Goal: Task Accomplishment & Management: Manage account settings

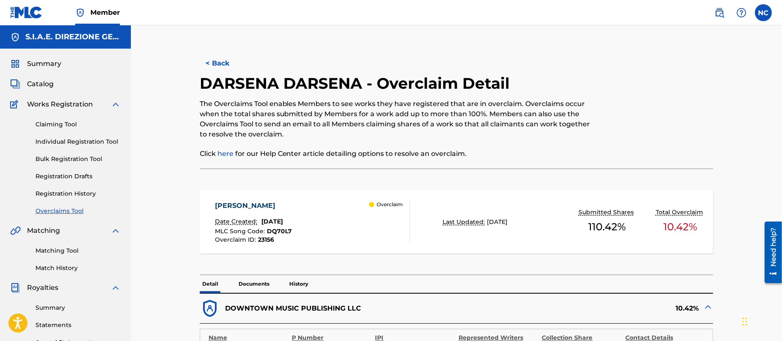
click at [201, 61] on button "< Back" at bounding box center [225, 63] width 51 height 21
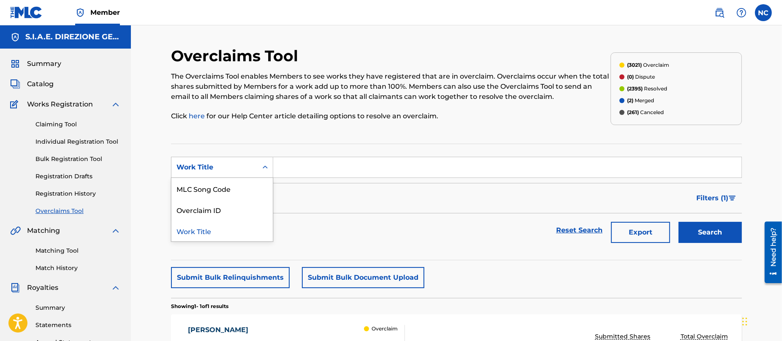
click at [201, 140] on div "Work Title" at bounding box center [214, 167] width 86 height 16
click at [208, 140] on div "Overclaim ID" at bounding box center [221, 209] width 101 height 21
click at [302, 140] on input "Search Form" at bounding box center [507, 167] width 468 height 20
click at [233, 140] on div "Overclaim ID" at bounding box center [215, 167] width 76 height 10
click at [189, 140] on div "MLC Song Code" at bounding box center [221, 209] width 101 height 21
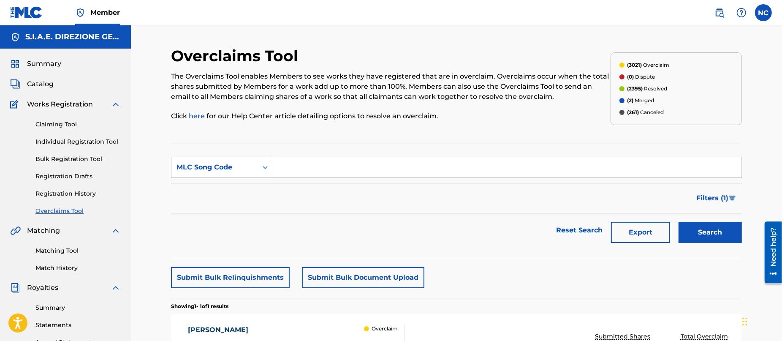
drag, startPoint x: 285, startPoint y: 158, endPoint x: 286, endPoint y: 166, distance: 7.2
click at [285, 140] on input "Search Form" at bounding box center [507, 167] width 468 height 20
click at [247, 140] on div "MLC Song Code" at bounding box center [215, 167] width 76 height 10
click at [224, 140] on div "MLC Song Code" at bounding box center [221, 230] width 101 height 21
click at [301, 140] on input "Search Form" at bounding box center [507, 167] width 468 height 20
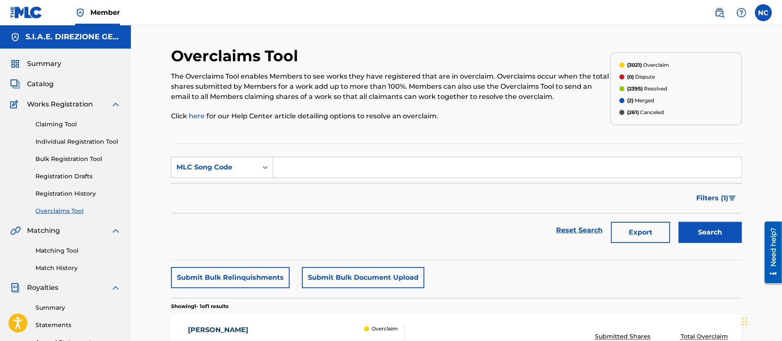
paste input "LT3XB3"
type input "LT3XB3"
click at [390, 140] on button "Search" at bounding box center [710, 232] width 63 height 21
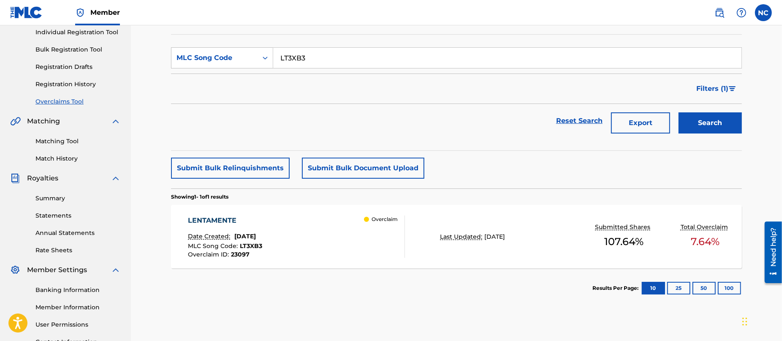
scroll to position [182, 0]
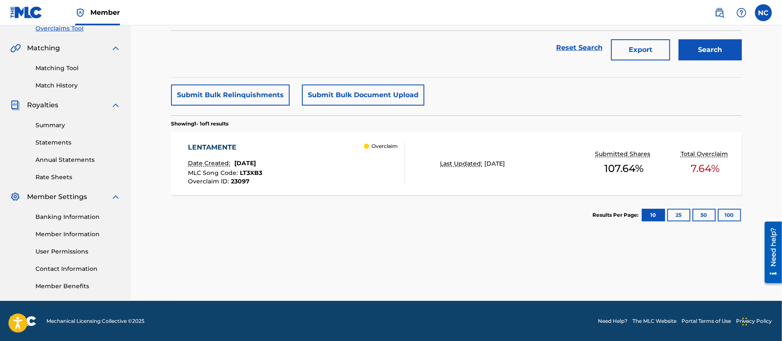
click at [319, 140] on div "LENTAMENTE Date Created: [DATE] MLC Song Code : LT3XB3 Overclaim ID : 23097 Ove…" at bounding box center [296, 163] width 217 height 42
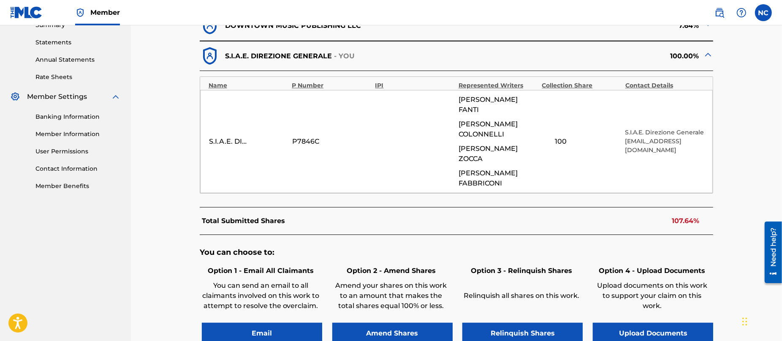
scroll to position [242, 0]
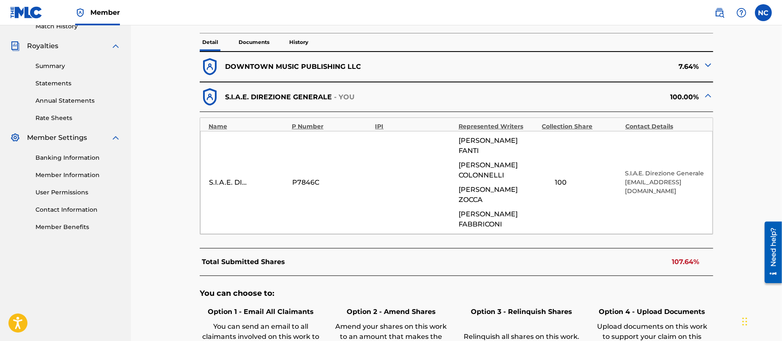
click at [390, 68] on img at bounding box center [708, 65] width 10 height 10
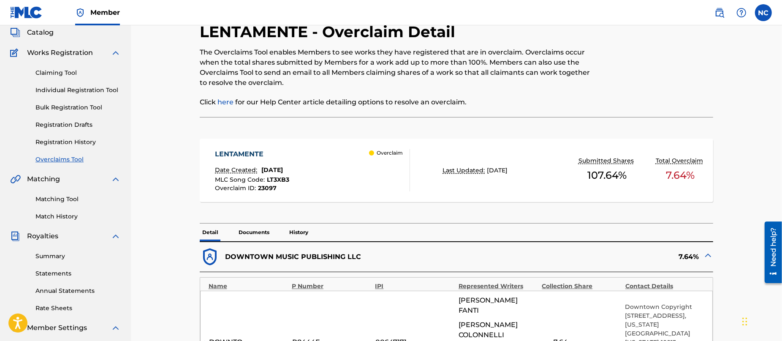
scroll to position [0, 0]
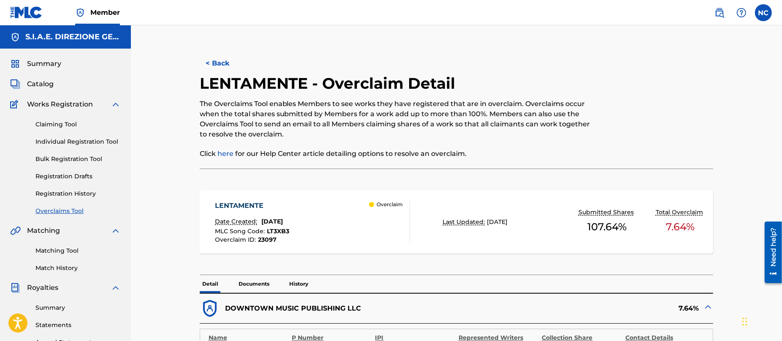
click at [210, 58] on button "< Back" at bounding box center [225, 63] width 51 height 21
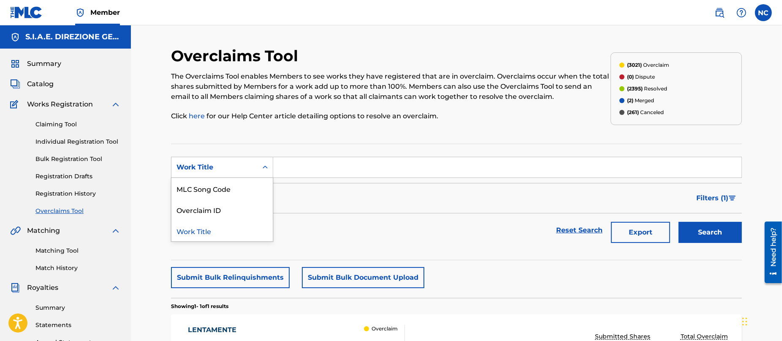
click at [198, 140] on div "Work Title" at bounding box center [215, 167] width 76 height 10
click at [211, 140] on div "MLC Song Code" at bounding box center [221, 188] width 101 height 21
click at [316, 140] on input "Search Form" at bounding box center [507, 167] width 468 height 20
paste input "S63U0L"
type input "S63U0L"
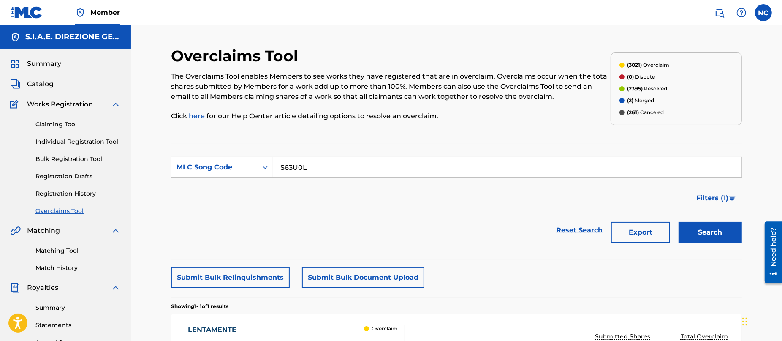
click at [390, 140] on button "Search" at bounding box center [710, 232] width 63 height 21
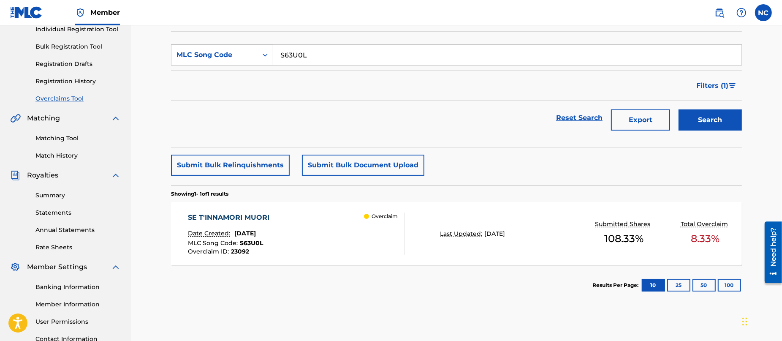
scroll to position [127, 0]
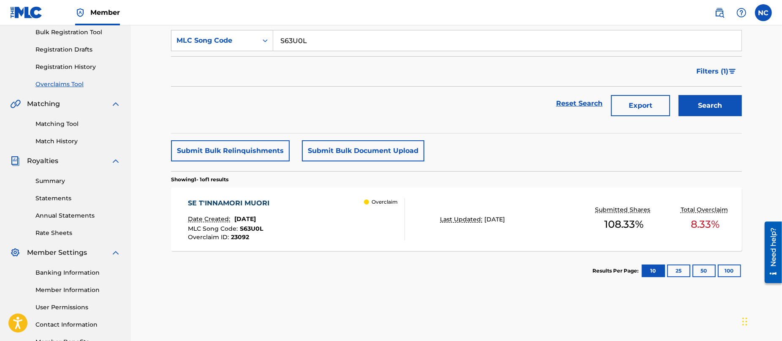
click at [342, 140] on div "SE T'INNAMORI MUORI Date Created: [DATE] MLC Song Code : S63U0L Overclaim ID : …" at bounding box center [296, 219] width 217 height 42
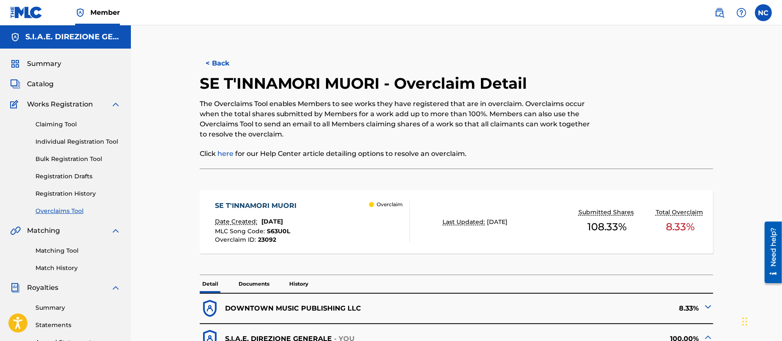
click at [213, 63] on button "< Back" at bounding box center [225, 63] width 51 height 21
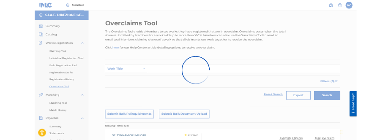
scroll to position [127, 0]
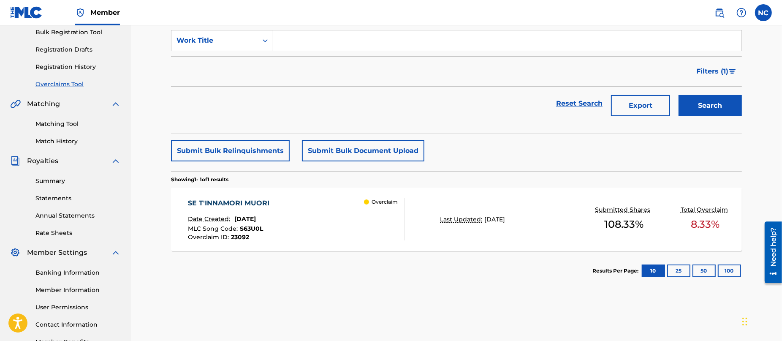
click at [290, 39] on input "Search Form" at bounding box center [507, 40] width 468 height 20
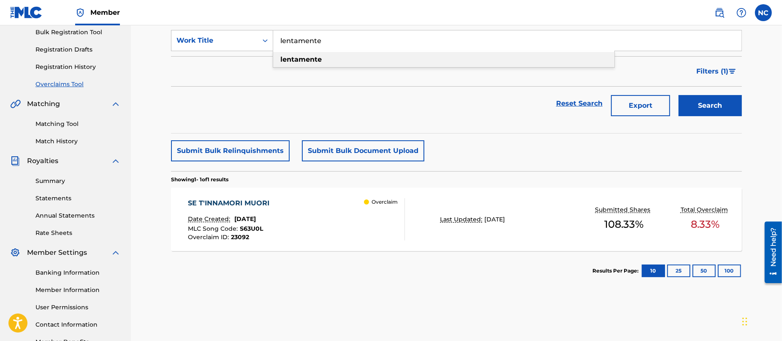
click at [291, 61] on strong "lentamente" at bounding box center [300, 59] width 41 height 8
click at [390, 99] on button "Search" at bounding box center [710, 105] width 63 height 21
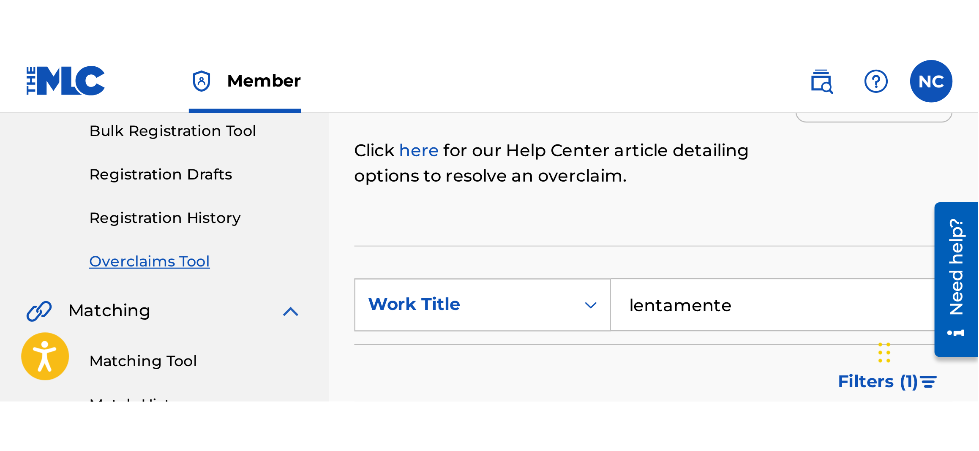
scroll to position [72, 0]
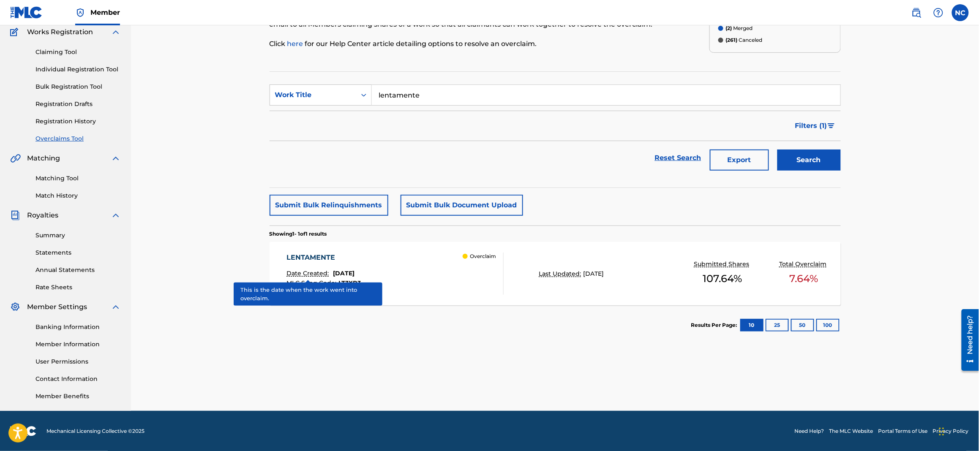
click at [390, 140] on section "Results Per Page: 10 25 50 100" at bounding box center [554, 325] width 571 height 40
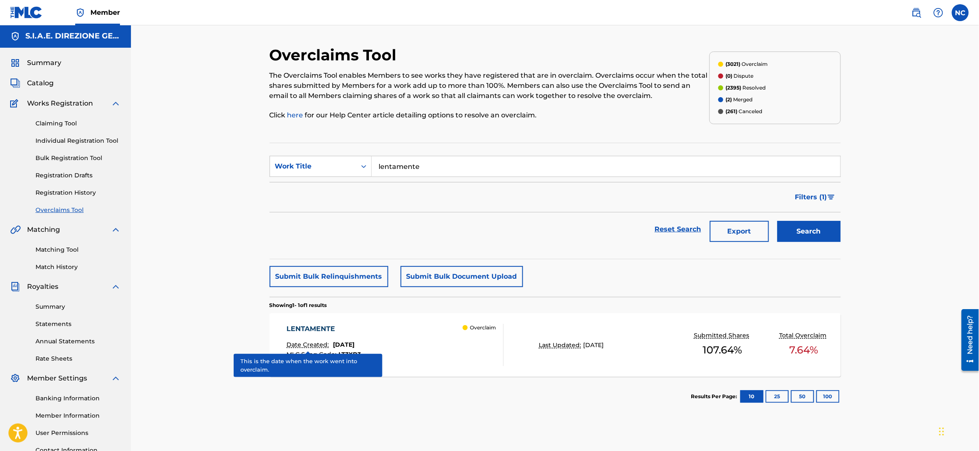
scroll to position [0, 0]
click at [308, 140] on div "Reset Search Export Search" at bounding box center [554, 230] width 571 height 34
drag, startPoint x: 519, startPoint y: 169, endPoint x: 324, endPoint y: 155, distance: 195.6
click at [324, 140] on section "SearchWithCriteriaabfe1fcf-b025-4b0f-b2d2-2763ae6f6aae Work Title lentamente Fi…" at bounding box center [554, 202] width 571 height 117
click at [390, 140] on input "lentamente" at bounding box center [606, 167] width 468 height 20
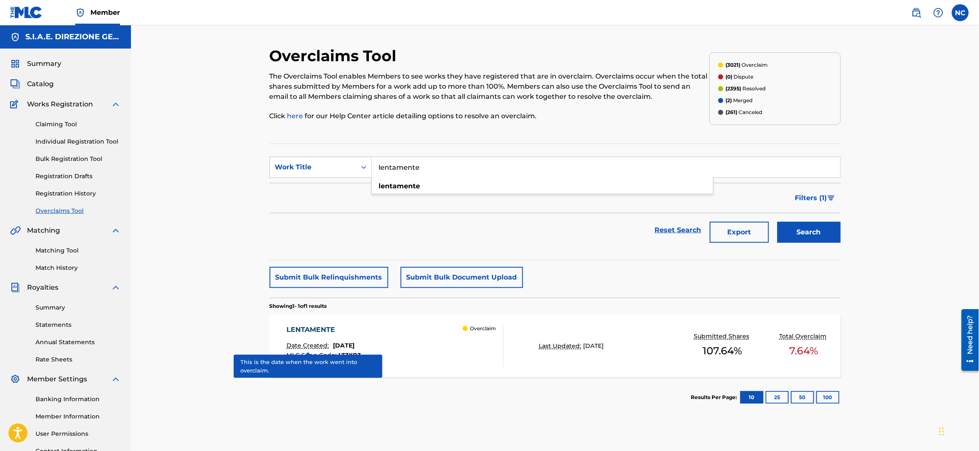
drag, startPoint x: 528, startPoint y: 171, endPoint x: 376, endPoint y: 167, distance: 151.7
click at [376, 140] on input "lentamente" at bounding box center [606, 167] width 468 height 20
paste input "[DATE] AL TERMINETTO"
type input "[DATE] AL TERMINETTO"
click at [390, 140] on div "Search" at bounding box center [807, 230] width 68 height 34
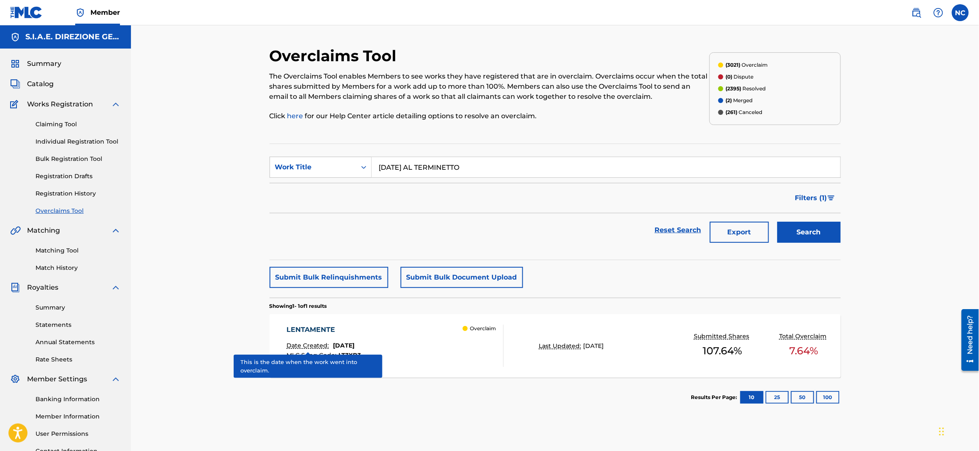
click at [390, 140] on button "Search" at bounding box center [808, 232] width 63 height 21
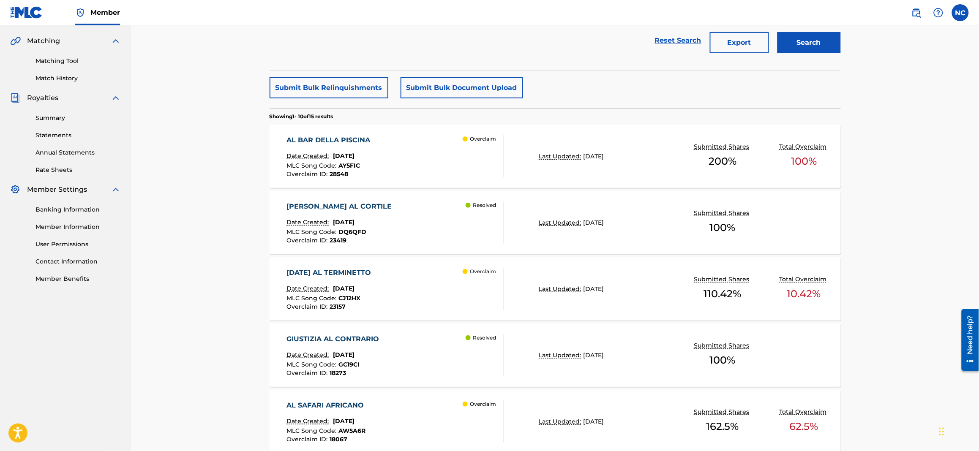
scroll to position [316, 0]
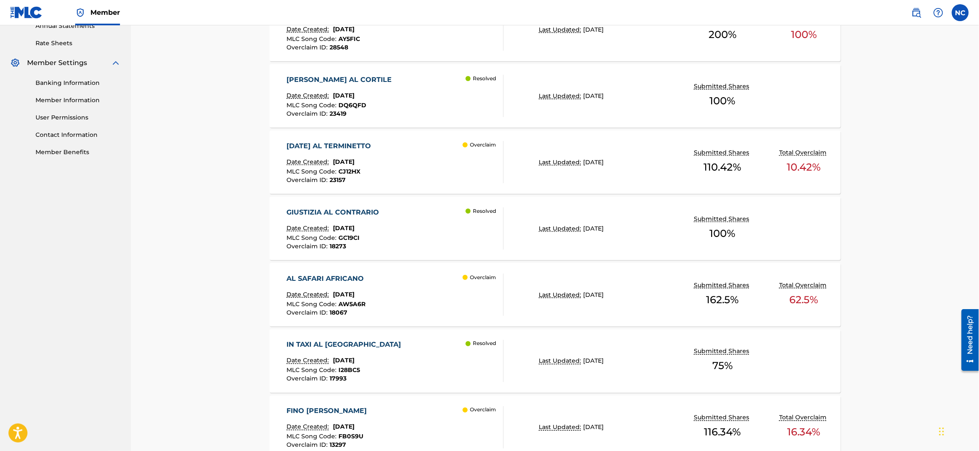
click at [354, 140] on span "[DATE]" at bounding box center [344, 162] width 22 height 8
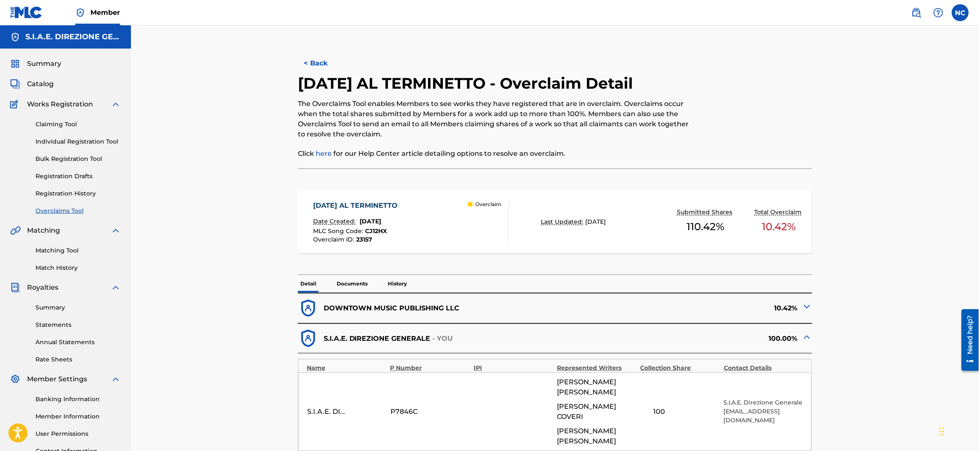
click at [390, 140] on img at bounding box center [807, 307] width 10 height 10
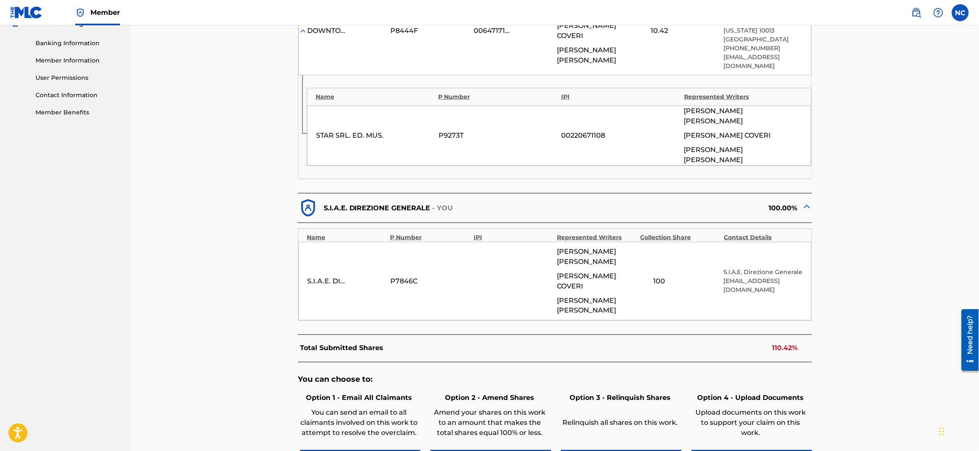
scroll to position [423, 0]
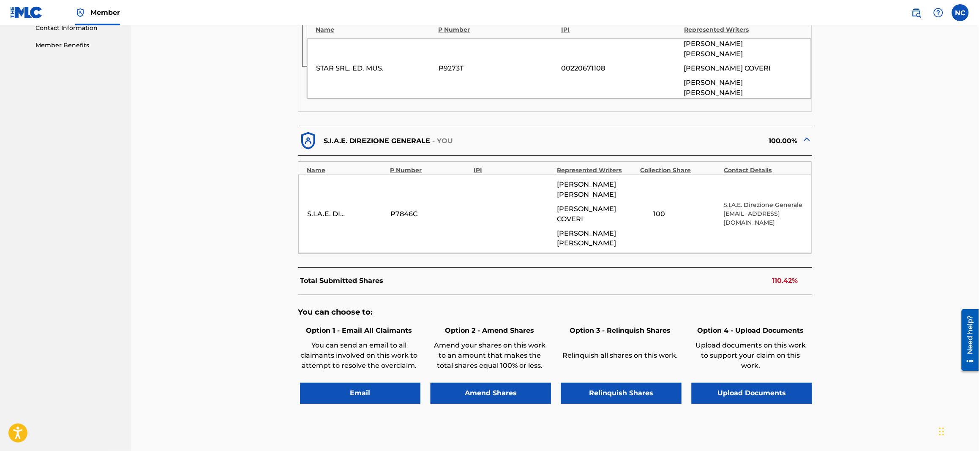
click at [390, 140] on button "Amend Shares" at bounding box center [490, 393] width 120 height 21
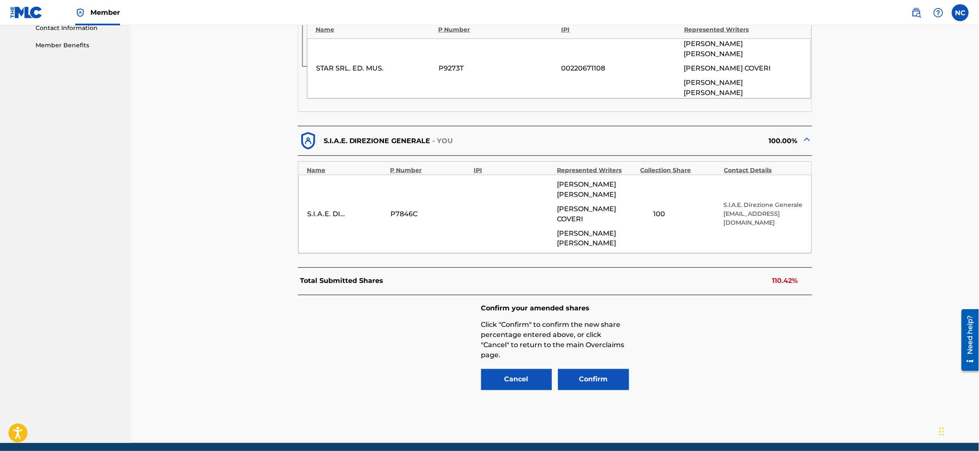
scroll to position [399, 0]
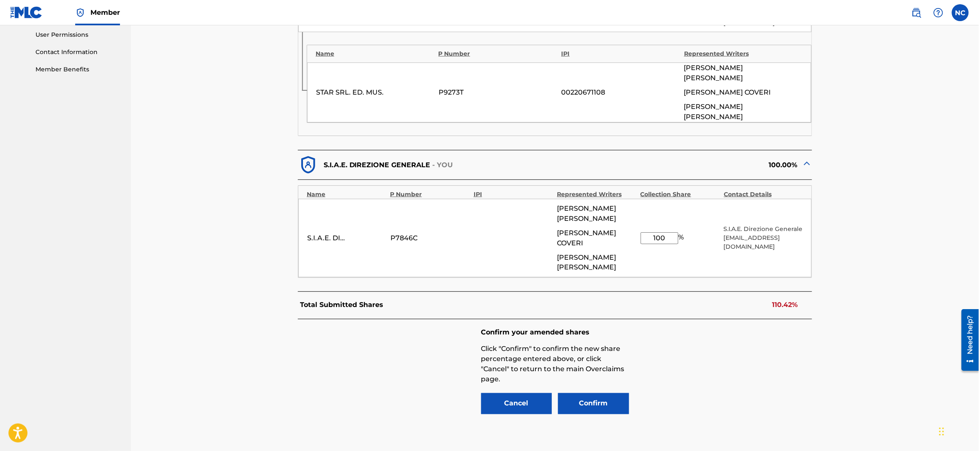
drag, startPoint x: 672, startPoint y: 190, endPoint x: 630, endPoint y: 186, distance: 41.9
click at [390, 140] on div "S.I.A.E. DIREZIONE GENERALE P7846C [PERSON_NAME] [PERSON_NAME] [PERSON_NAME] 10…" at bounding box center [554, 238] width 513 height 79
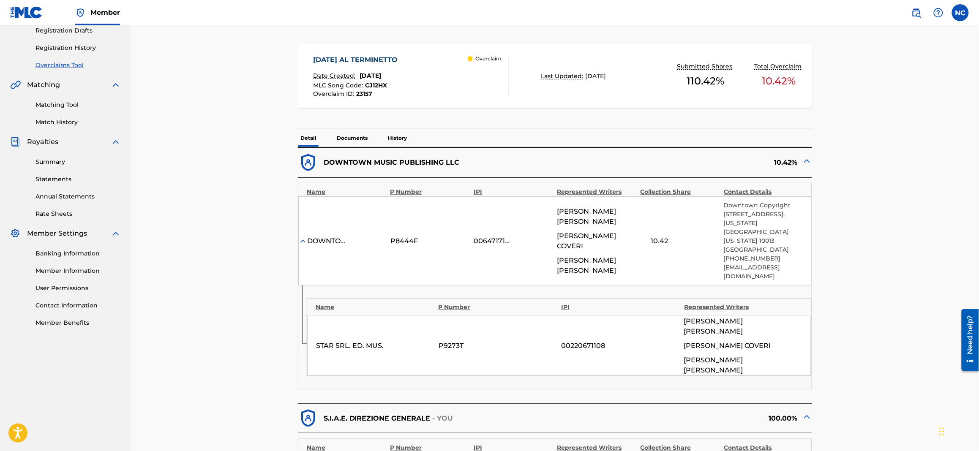
scroll to position [336, 0]
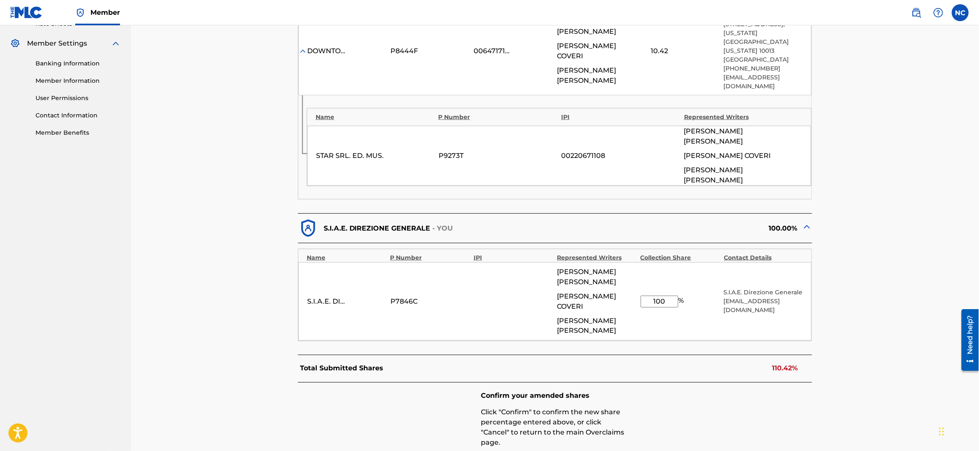
click at [390, 140] on input "100" at bounding box center [659, 302] width 38 height 12
drag, startPoint x: 673, startPoint y: 254, endPoint x: 630, endPoint y: 254, distance: 42.7
click at [390, 140] on div "S.I.A.E. DIREZIONE GENERALE P7846C [PERSON_NAME] [PERSON_NAME] [PERSON_NAME] 10…" at bounding box center [554, 301] width 513 height 79
type input "89.58"
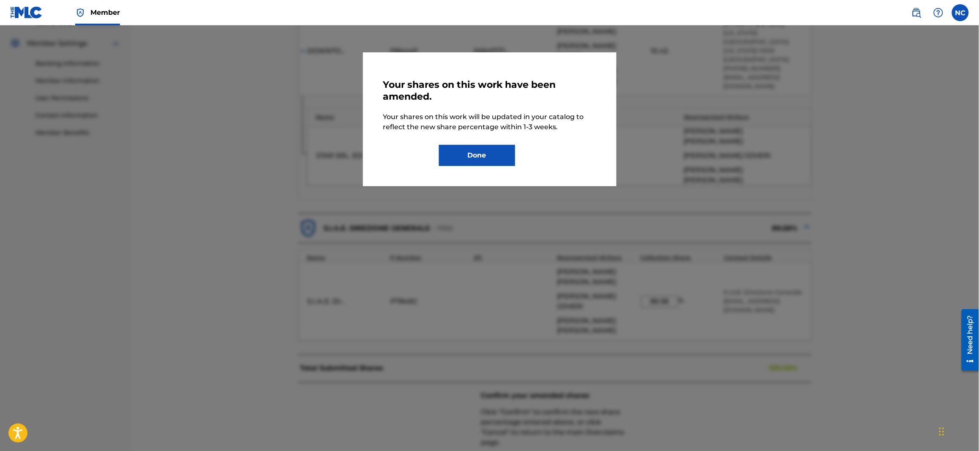
click at [390, 140] on div "Your shares on this work have been amended. Your shares on this work will be up…" at bounding box center [489, 119] width 253 height 134
click at [390, 140] on button "Done" at bounding box center [477, 155] width 76 height 21
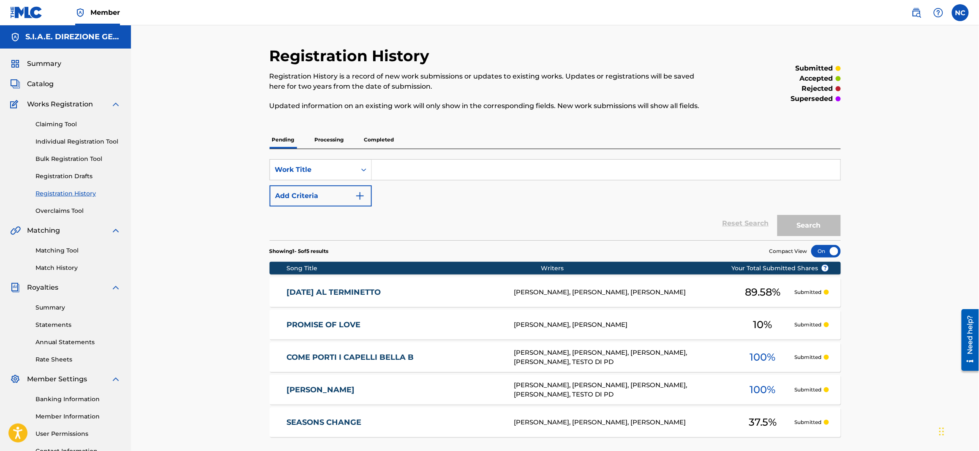
click at [46, 140] on link "Overclaims Tool" at bounding box center [77, 211] width 85 height 9
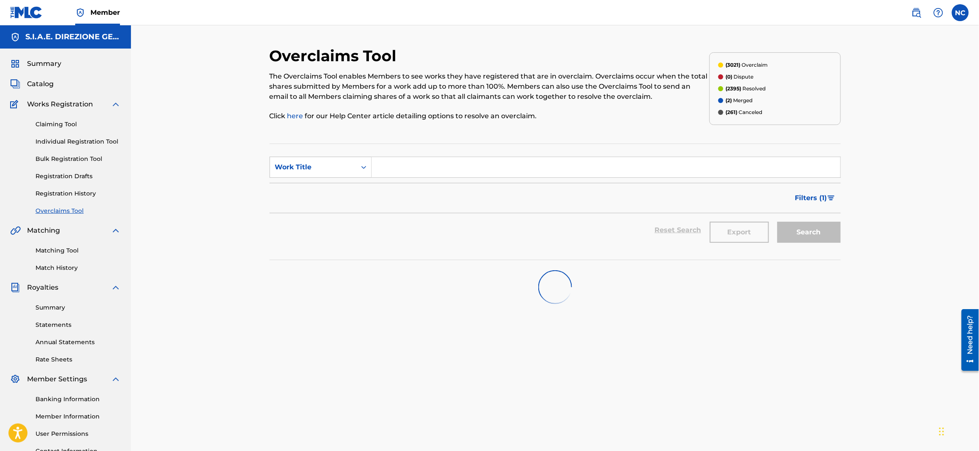
click at [390, 140] on input "Search Form" at bounding box center [606, 167] width 468 height 20
paste input "BODDA ROCK"
click at [390, 140] on div "bodda rock" at bounding box center [542, 186] width 341 height 15
type input "bodda rock"
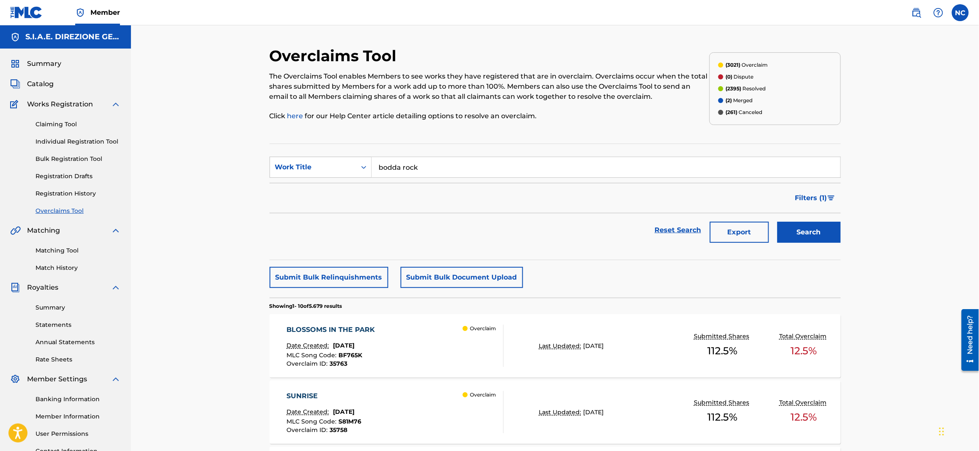
click at [390, 140] on button "Search" at bounding box center [808, 232] width 63 height 21
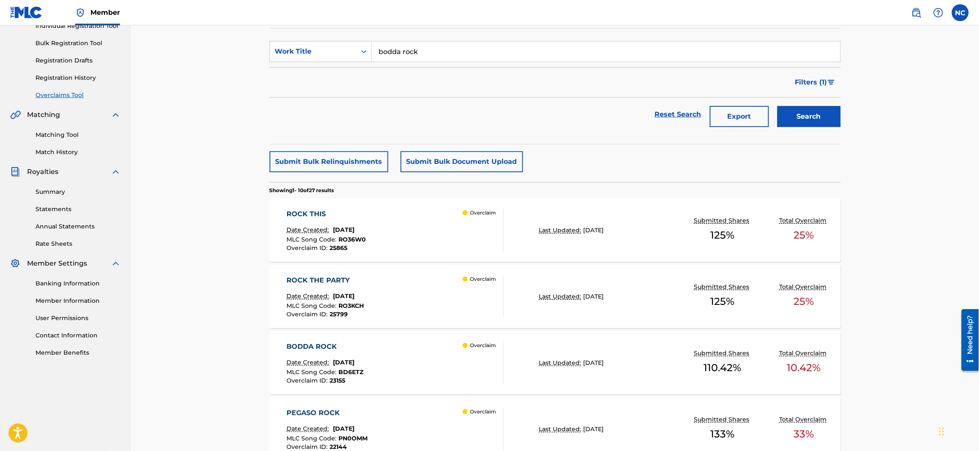
scroll to position [136, 0]
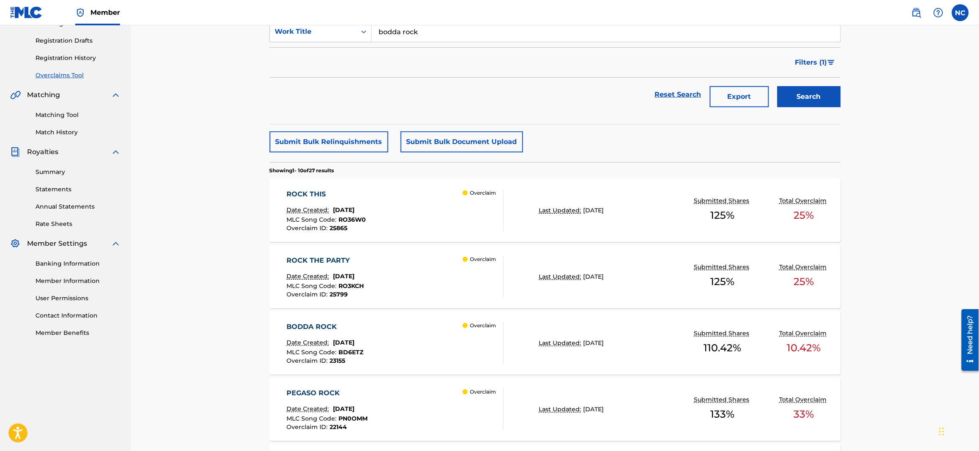
click at [363, 140] on div "BODDA ROCK Date Created: [DATE] MLC Song Code : BD6ETZ Overclaim ID : 23155" at bounding box center [324, 343] width 77 height 42
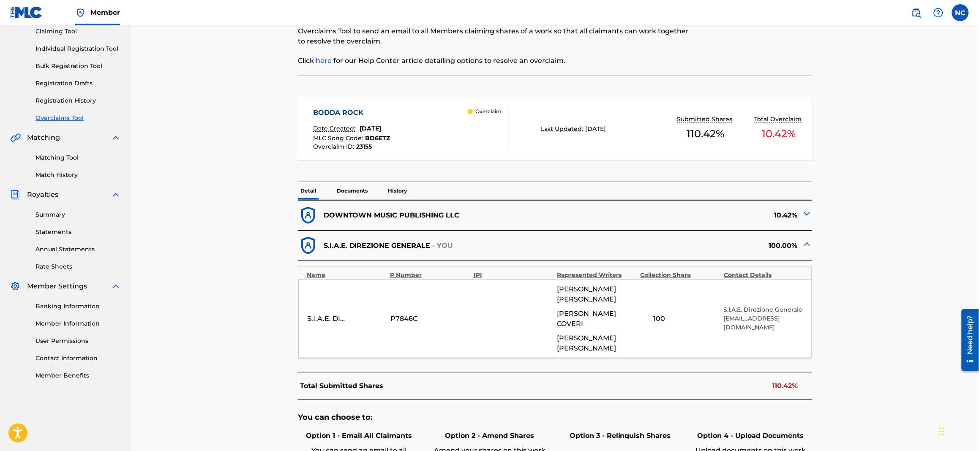
scroll to position [235, 0]
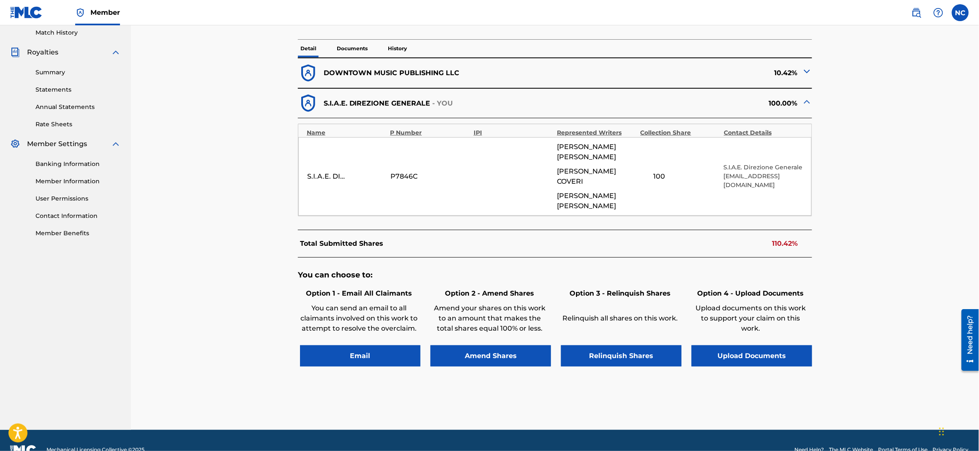
click at [390, 140] on button "Amend Shares" at bounding box center [490, 355] width 120 height 21
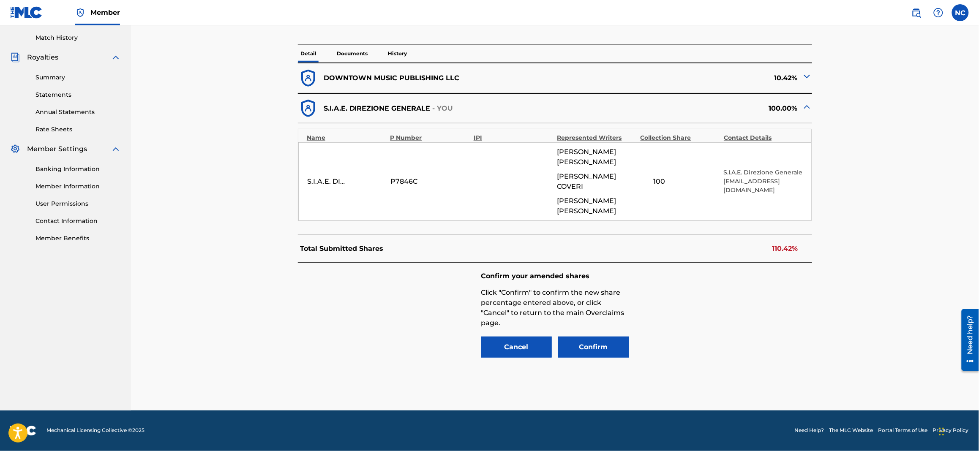
scroll to position [211, 0]
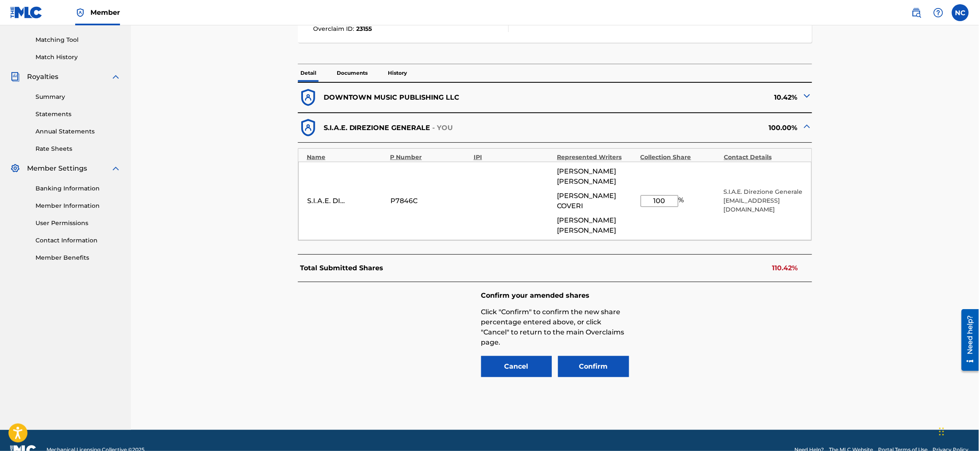
drag, startPoint x: 668, startPoint y: 191, endPoint x: 637, endPoint y: 189, distance: 30.9
click at [390, 140] on div "S.I.A.E. DIREZIONE GENERALE P7846C [PERSON_NAME] [PERSON_NAME] [PERSON_NAME] 10…" at bounding box center [554, 201] width 513 height 79
type input "89.58"
drag, startPoint x: 603, startPoint y: 346, endPoint x: 735, endPoint y: 327, distance: 133.5
click at [390, 140] on div "Confirm your amended shares Click "Confirm" to confirm the new share percentage…" at bounding box center [555, 335] width 514 height 106
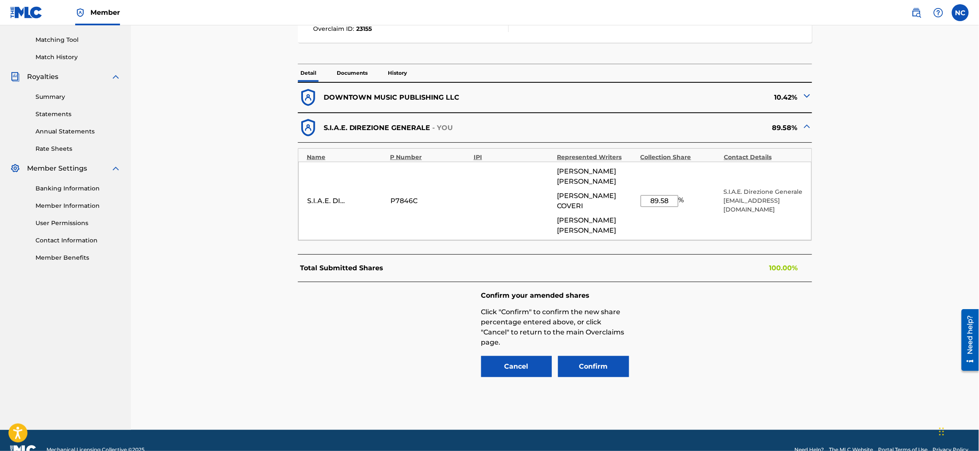
click at [390, 140] on button "Confirm" at bounding box center [593, 366] width 71 height 21
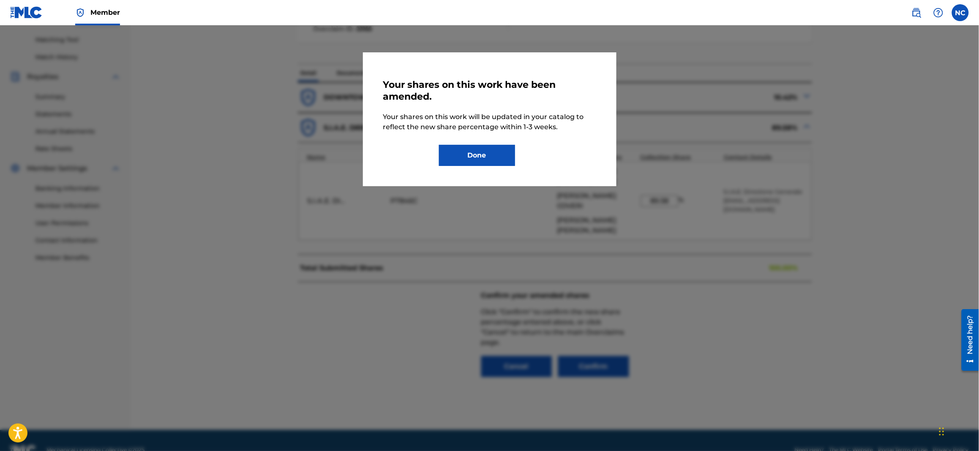
click at [390, 140] on button "Done" at bounding box center [477, 155] width 76 height 21
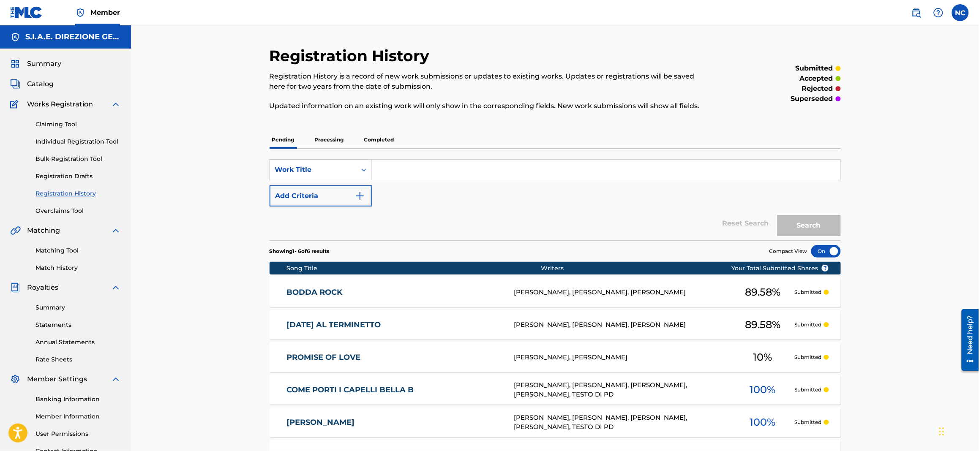
click at [67, 140] on link "Overclaims Tool" at bounding box center [77, 211] width 85 height 9
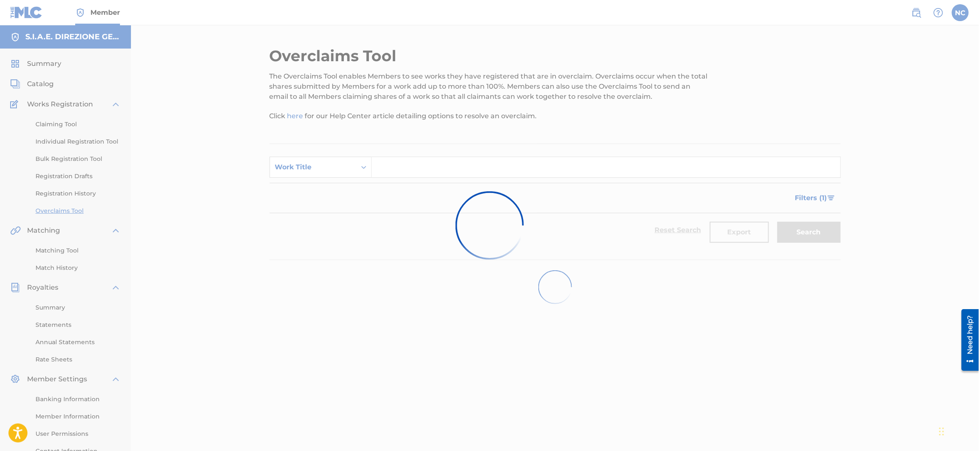
click at [390, 140] on input "Search Form" at bounding box center [606, 167] width 468 height 20
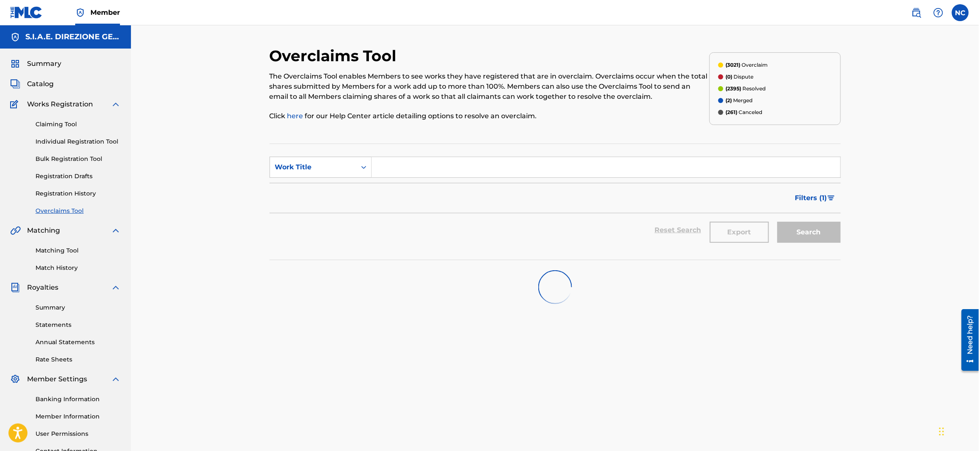
paste input "ACHILLE IL CANE"
click at [390, 140] on strong "cane" at bounding box center [418, 186] width 17 height 8
type input "achille il cane"
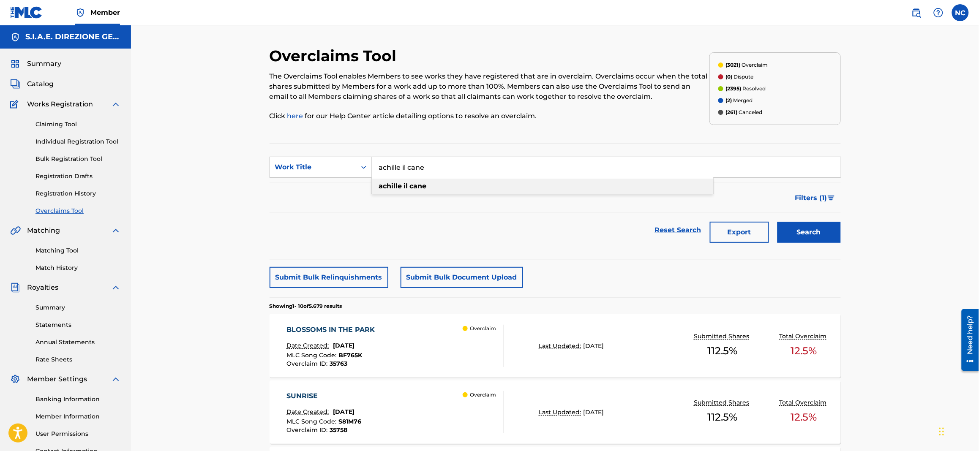
click at [390, 140] on div "achille il cane" at bounding box center [542, 186] width 341 height 15
click at [390, 140] on button "Search" at bounding box center [808, 232] width 63 height 21
drag, startPoint x: 333, startPoint y: 169, endPoint x: 333, endPoint y: 174, distance: 5.1
click at [333, 140] on div "Work Title" at bounding box center [313, 167] width 76 height 10
click at [314, 140] on div "Overclaim ID" at bounding box center [320, 209] width 101 height 21
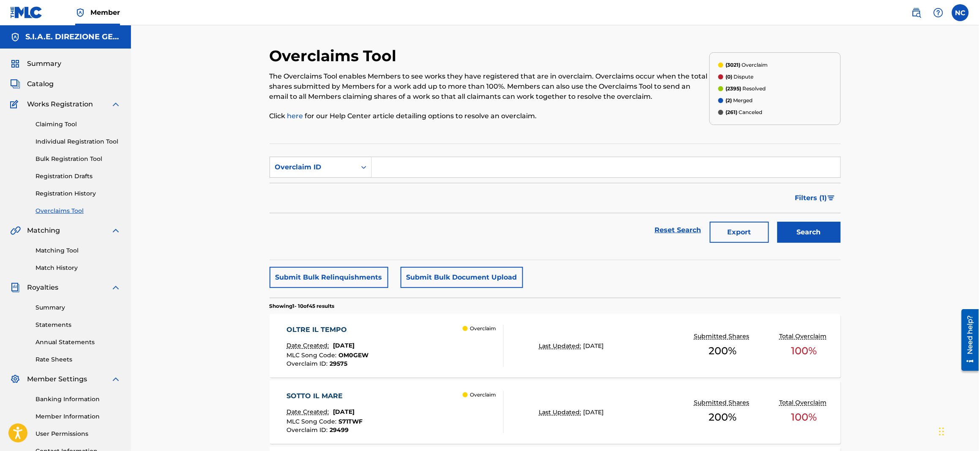
click at [390, 140] on input "Search Form" at bounding box center [606, 167] width 468 height 20
type input "23154"
click at [390, 140] on button "Search" at bounding box center [808, 232] width 63 height 21
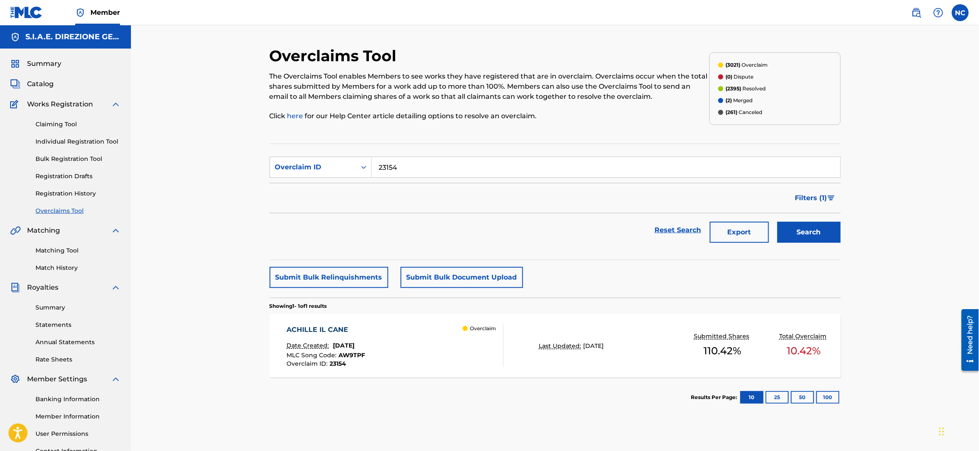
click at [390, 140] on div "[PERSON_NAME] IL CANE Date Created: [DATE] MLC Song Code : AW9TPF Overclaim ID …" at bounding box center [394, 346] width 217 height 42
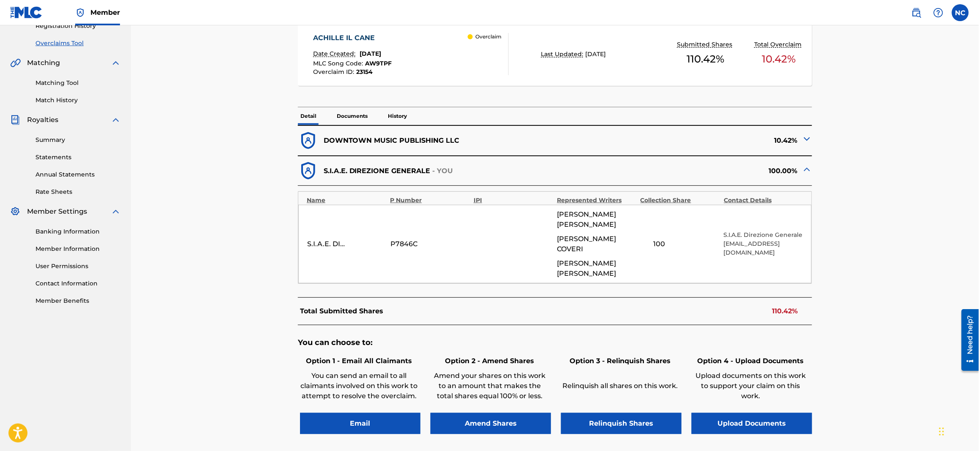
scroll to position [190, 0]
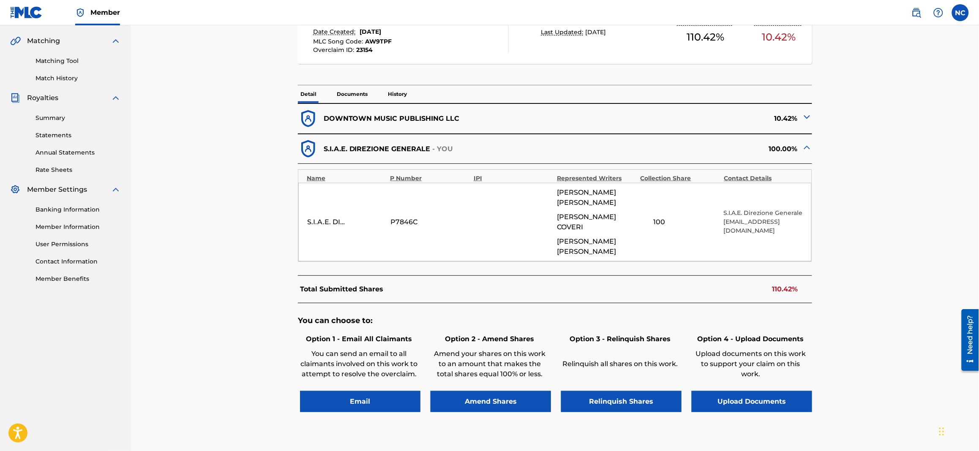
click at [390, 140] on button "Amend Shares" at bounding box center [490, 401] width 120 height 21
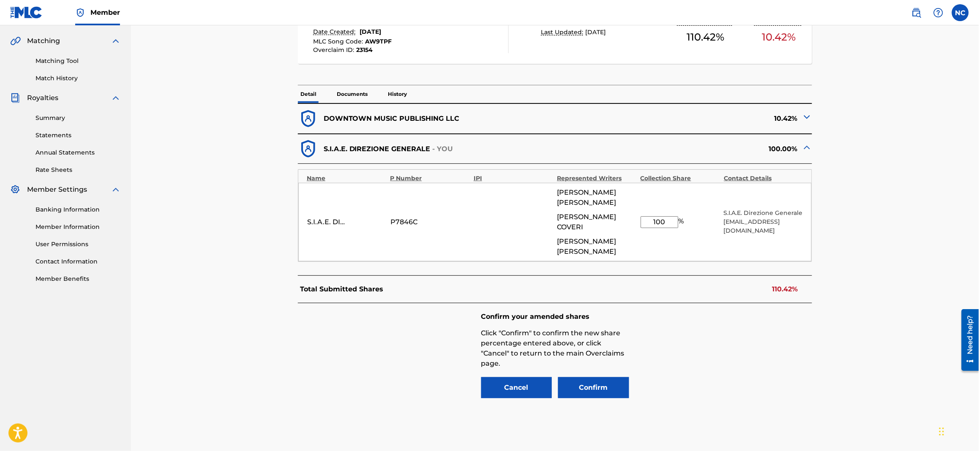
drag, startPoint x: 667, startPoint y: 193, endPoint x: 637, endPoint y: 185, distance: 30.9
click at [390, 140] on div "S.I.A.E. DIREZIONE GENERALE P7846C [PERSON_NAME] [PERSON_NAME] [PERSON_NAME] 10…" at bounding box center [554, 222] width 513 height 79
type input "89.58"
click at [390, 117] on img at bounding box center [807, 117] width 10 height 10
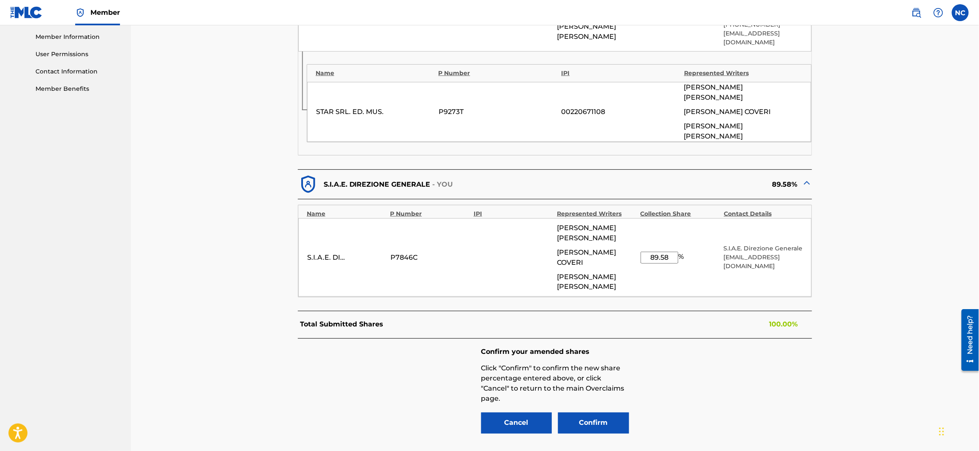
scroll to position [399, 0]
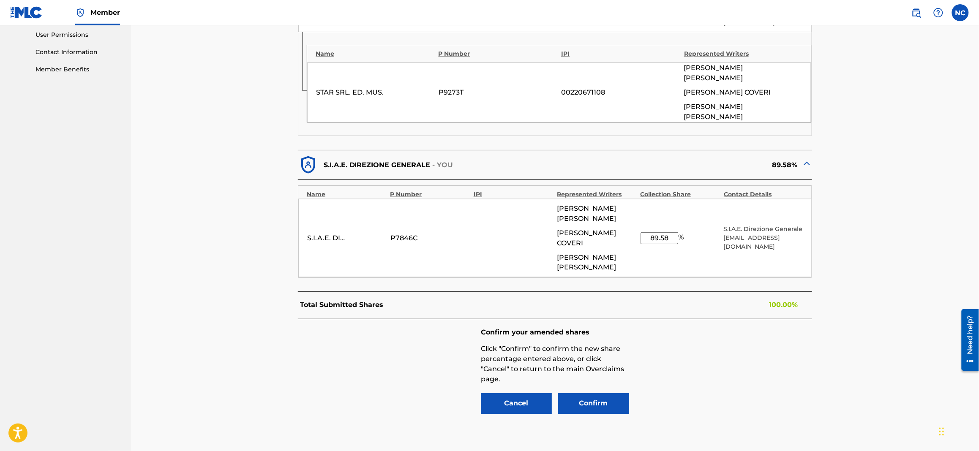
drag, startPoint x: 598, startPoint y: 342, endPoint x: 729, endPoint y: 319, distance: 132.9
click at [390, 140] on div "Confirm your amended shares Click "Confirm" to confirm the new share percentage…" at bounding box center [555, 372] width 514 height 106
click at [390, 140] on button "Confirm" at bounding box center [593, 403] width 71 height 21
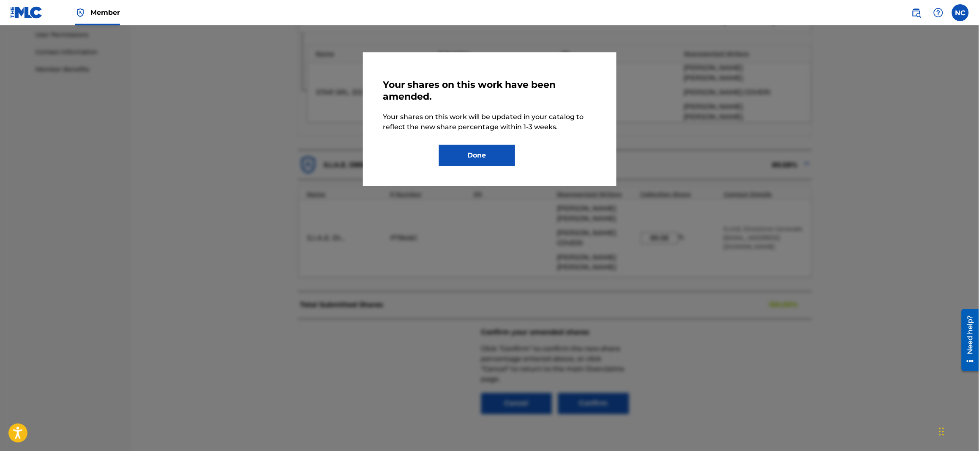
click at [390, 140] on button "Done" at bounding box center [477, 155] width 76 height 21
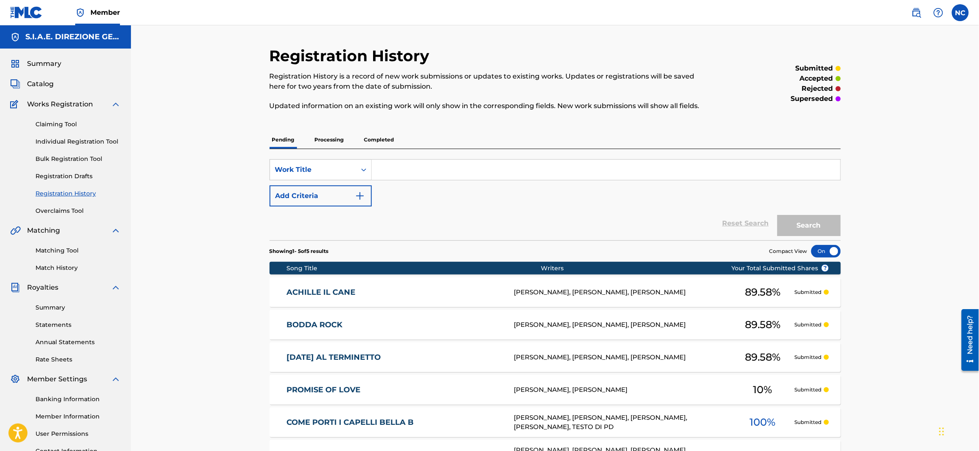
click at [73, 140] on link "Overclaims Tool" at bounding box center [77, 211] width 85 height 9
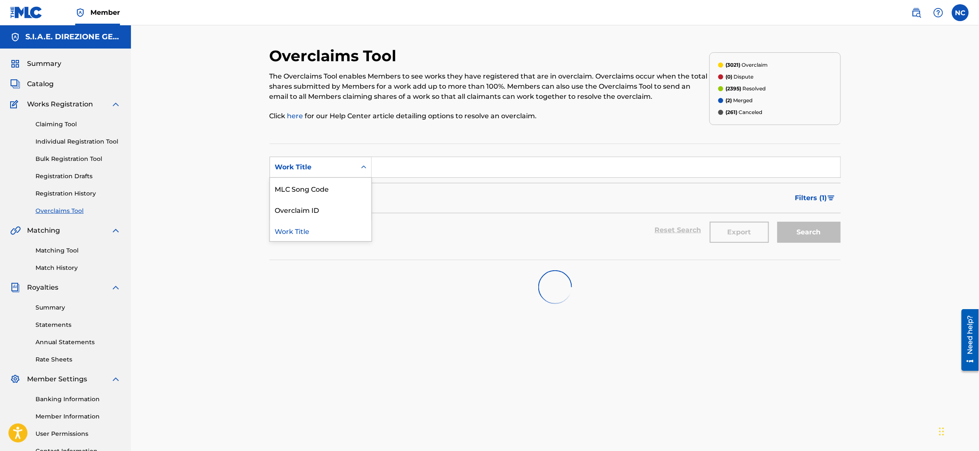
click at [300, 140] on div "Work Title" at bounding box center [313, 167] width 76 height 10
click at [294, 140] on div "Overclaim ID" at bounding box center [320, 209] width 101 height 21
click at [390, 140] on input "Search Form" at bounding box center [606, 167] width 468 height 20
paste input "23153"
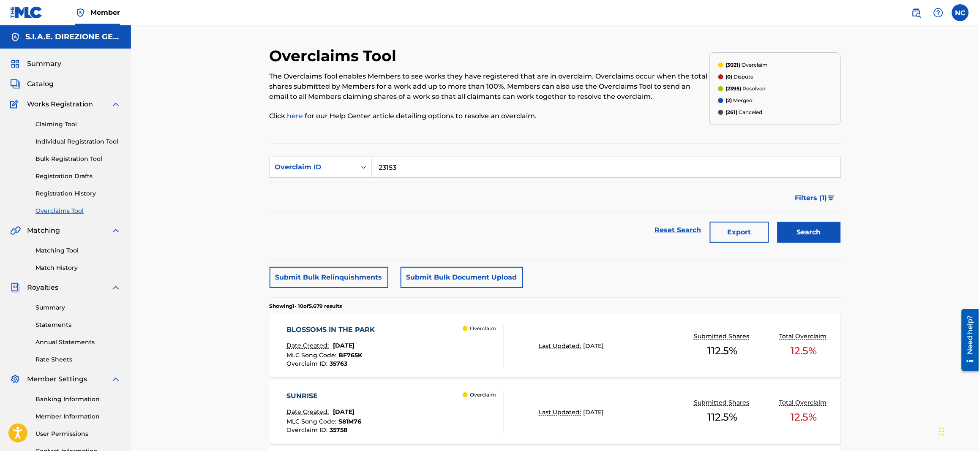
type input "23153"
click at [390, 140] on button "Search" at bounding box center [808, 232] width 63 height 21
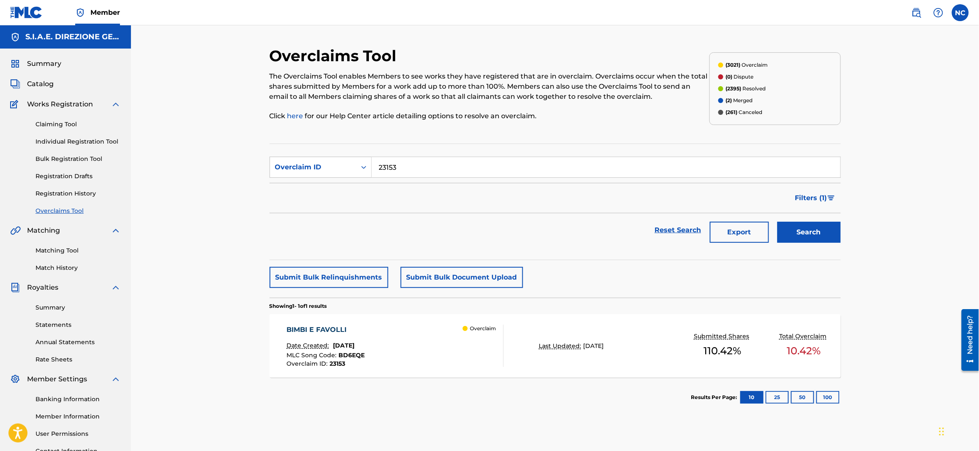
click at [390, 140] on div "BIMBI E FAVOLLI Date Created: [DATE] MLC Song Code : BD6EQE Overclaim ID : 2315…" at bounding box center [394, 346] width 217 height 42
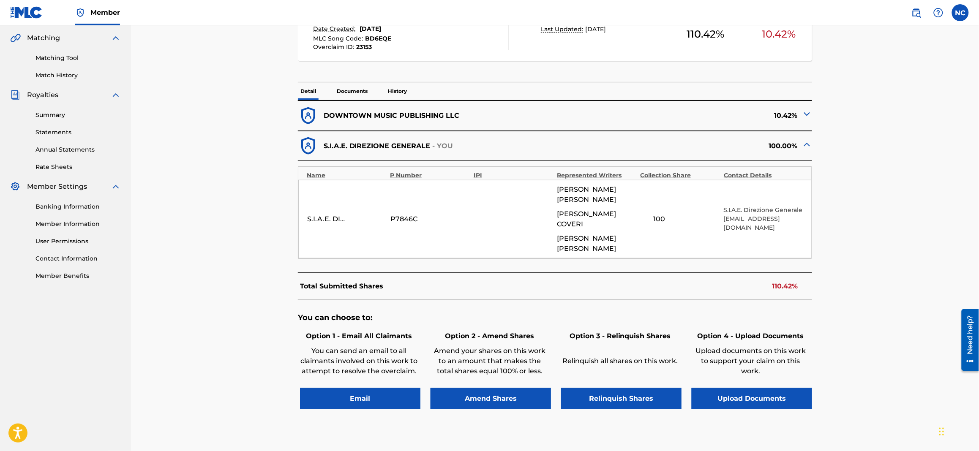
scroll to position [235, 0]
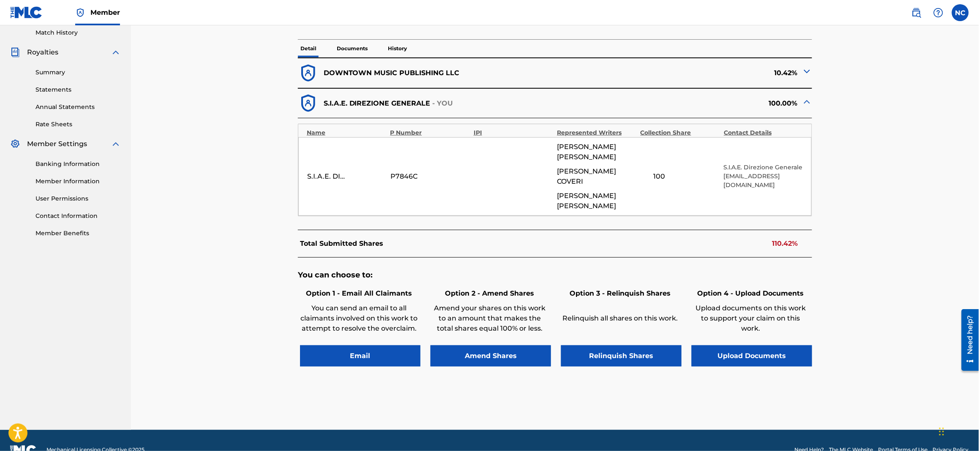
click at [390, 140] on button "Amend Shares" at bounding box center [490, 355] width 120 height 21
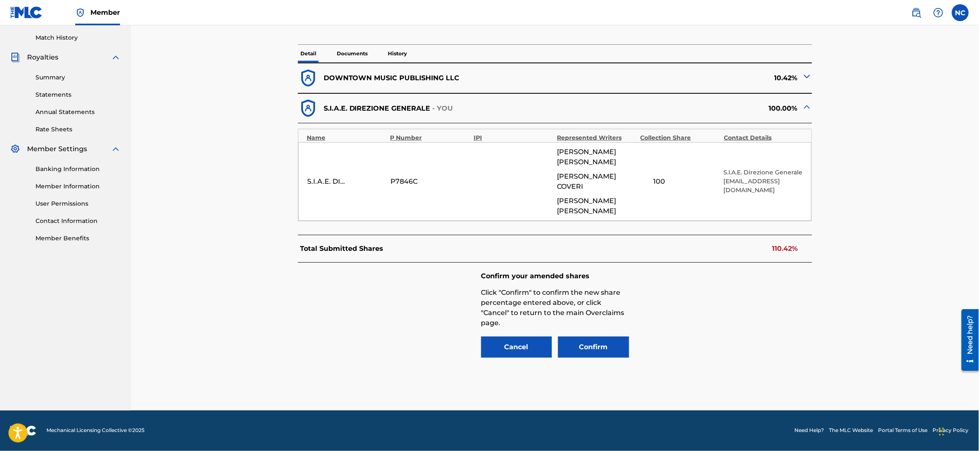
scroll to position [211, 0]
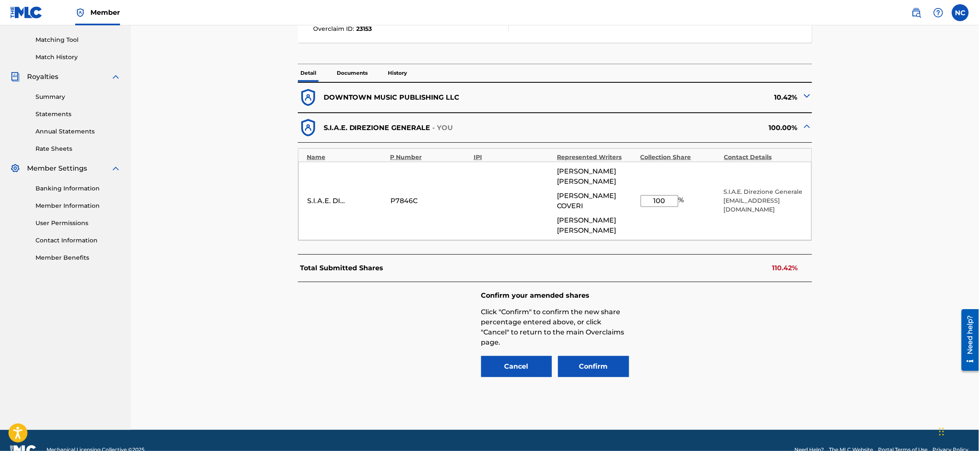
drag, startPoint x: 669, startPoint y: 189, endPoint x: 638, endPoint y: 189, distance: 31.3
click at [390, 140] on div "S.I.A.E. DIREZIONE GENERALE P7846C [PERSON_NAME] [PERSON_NAME] [PERSON_NAME] 10…" at bounding box center [554, 201] width 513 height 79
type input "89.58"
click at [390, 140] on button "Confirm" at bounding box center [593, 366] width 71 height 21
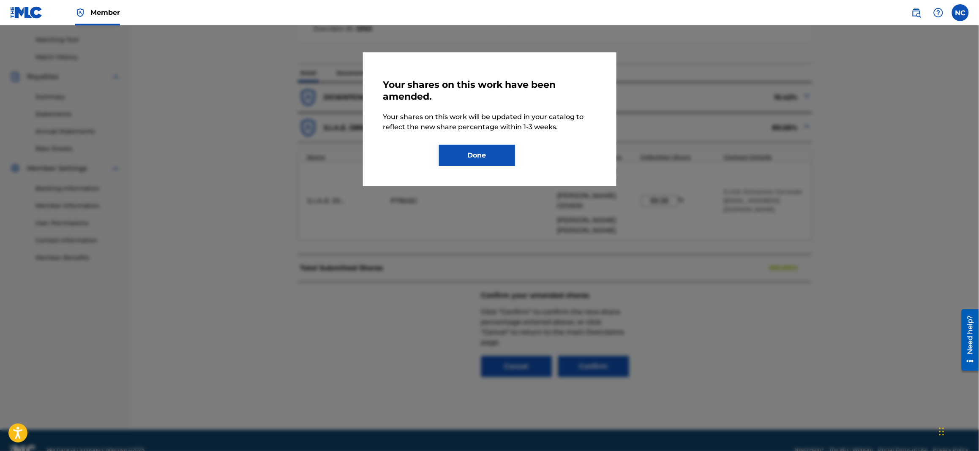
click at [390, 140] on button "Done" at bounding box center [477, 155] width 76 height 21
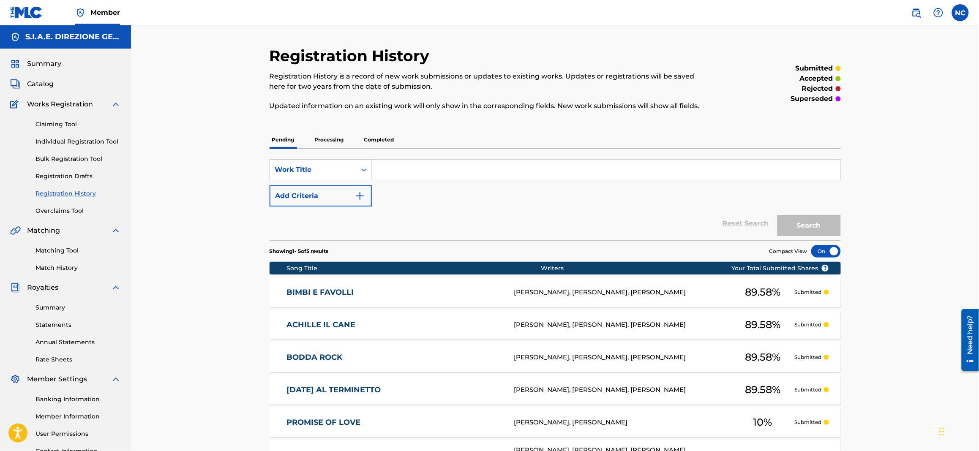
click at [71, 140] on link "Overclaims Tool" at bounding box center [77, 211] width 85 height 9
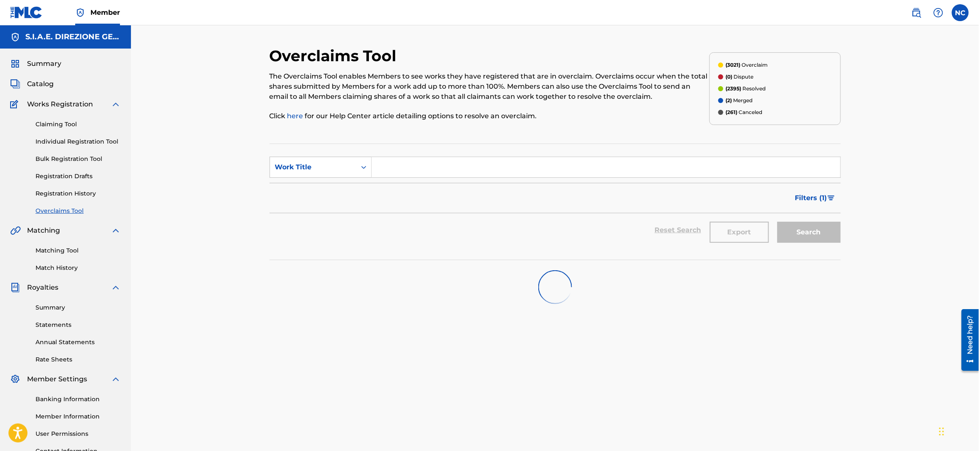
click at [390, 140] on input "Search Form" at bounding box center [606, 167] width 468 height 20
paste input "CARTOLINE DA VIAREGGIO"
click at [390, 140] on strong "cartoline" at bounding box center [394, 186] width 31 height 8
type input "cartoline da viareggio"
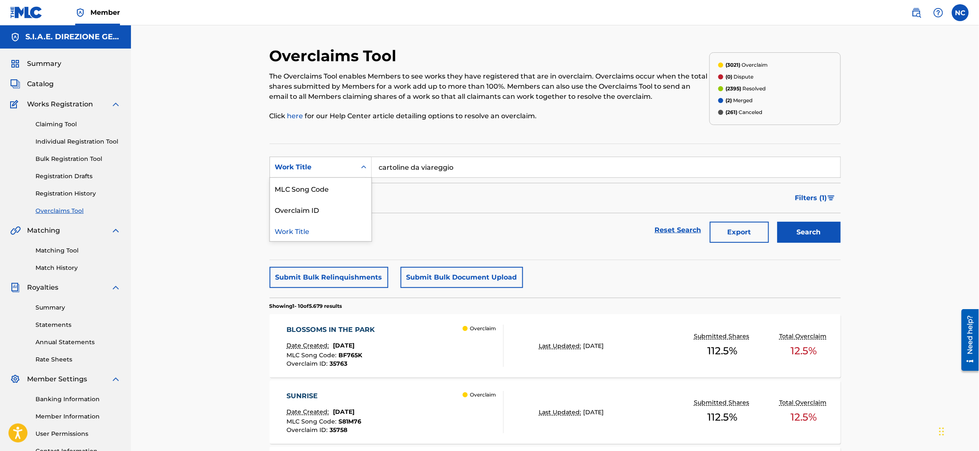
click at [356, 140] on div "Search Form" at bounding box center [363, 167] width 15 height 20
click at [334, 140] on div "Overclaim ID" at bounding box center [320, 209] width 101 height 21
click at [390, 140] on input "Search Form" at bounding box center [606, 167] width 468 height 20
type input "23158"
click at [390, 140] on button "Search" at bounding box center [808, 232] width 63 height 21
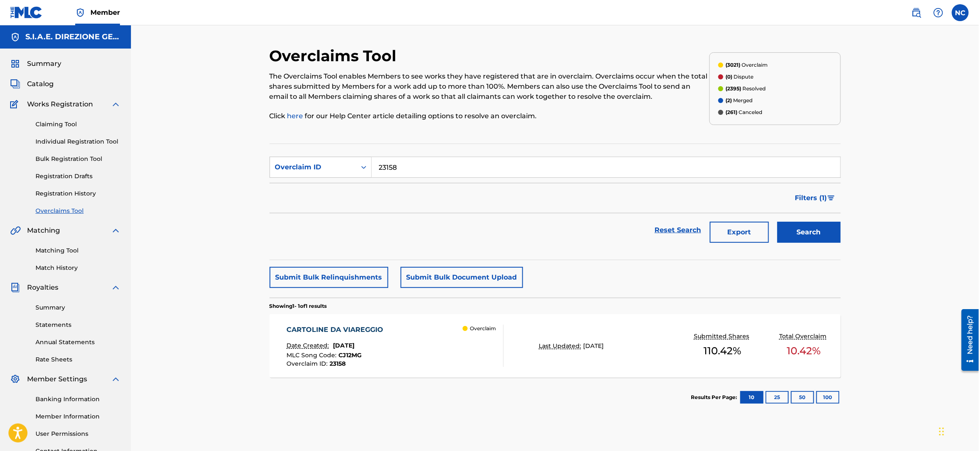
click at [379, 140] on div "MLC Song Code : CJ12MG" at bounding box center [336, 356] width 101 height 8
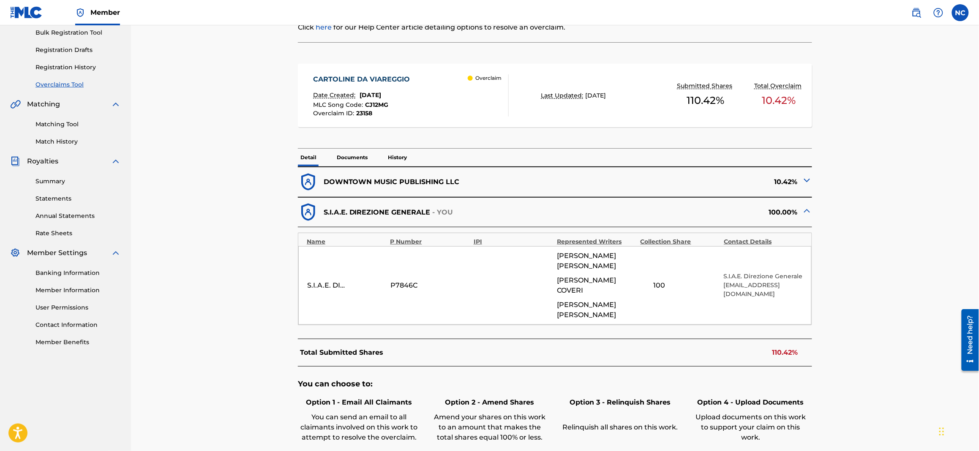
scroll to position [235, 0]
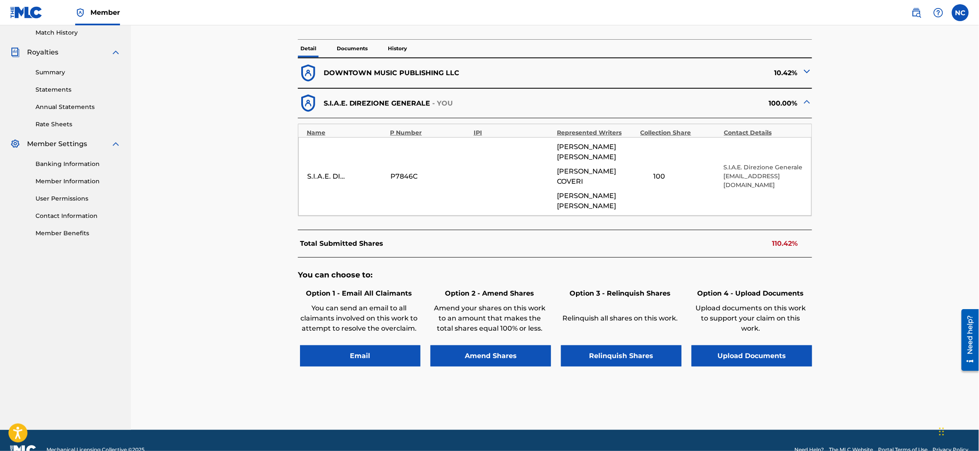
click at [390, 140] on button "Amend Shares" at bounding box center [490, 355] width 120 height 21
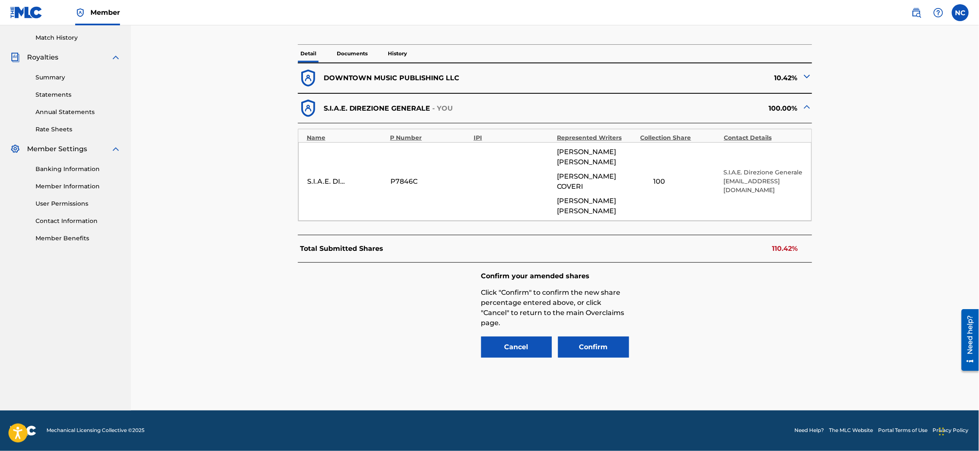
scroll to position [211, 0]
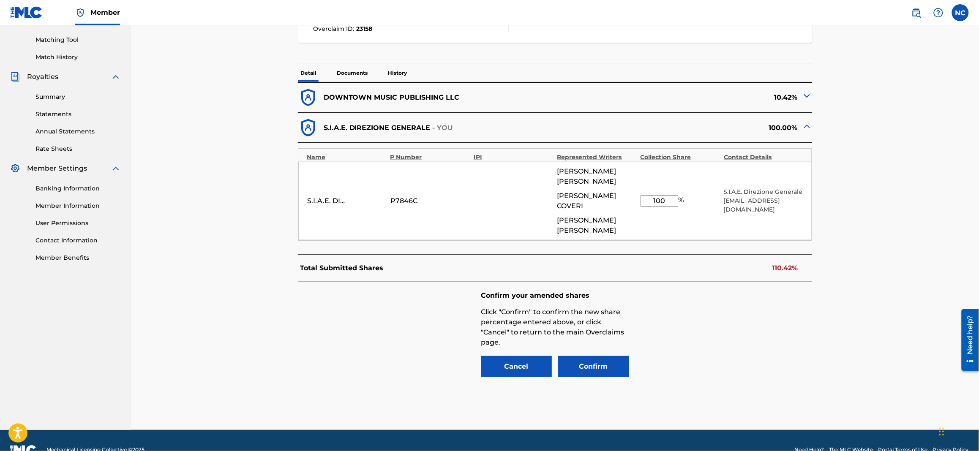
drag, startPoint x: 666, startPoint y: 186, endPoint x: 620, endPoint y: 186, distance: 46.0
click at [390, 140] on div "S.I.A.E. DIREZIONE GENERALE P7846C [PERSON_NAME] [PERSON_NAME] [PERSON_NAME] 10…" at bounding box center [554, 201] width 513 height 79
type input "89.58"
click at [390, 140] on button "Confirm" at bounding box center [593, 366] width 71 height 21
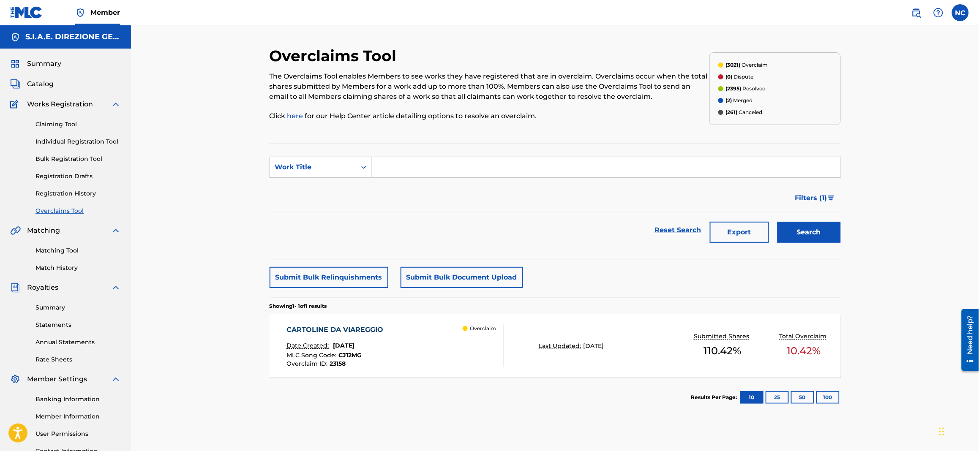
click at [390, 140] on div "CARTOLINE DA VIAREGGIO Date Created: [DATE] MLC Song Code : CJ12MG Overclaim ID…" at bounding box center [394, 346] width 217 height 42
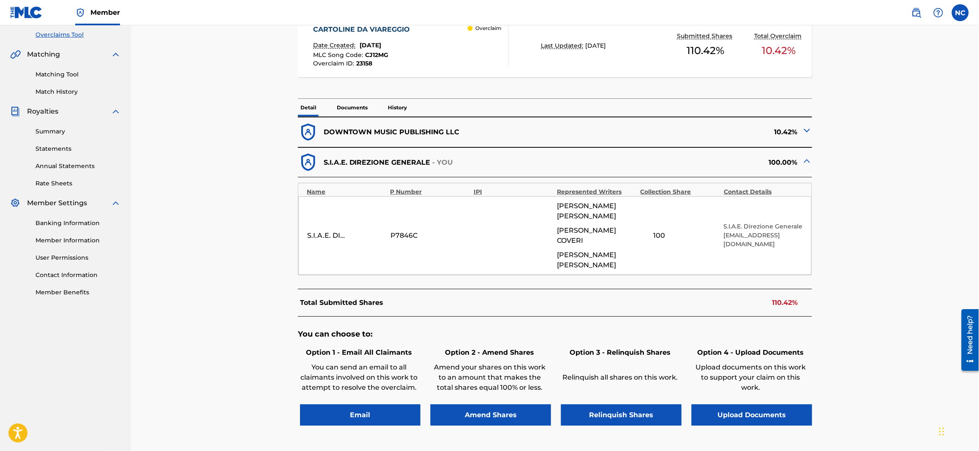
scroll to position [235, 0]
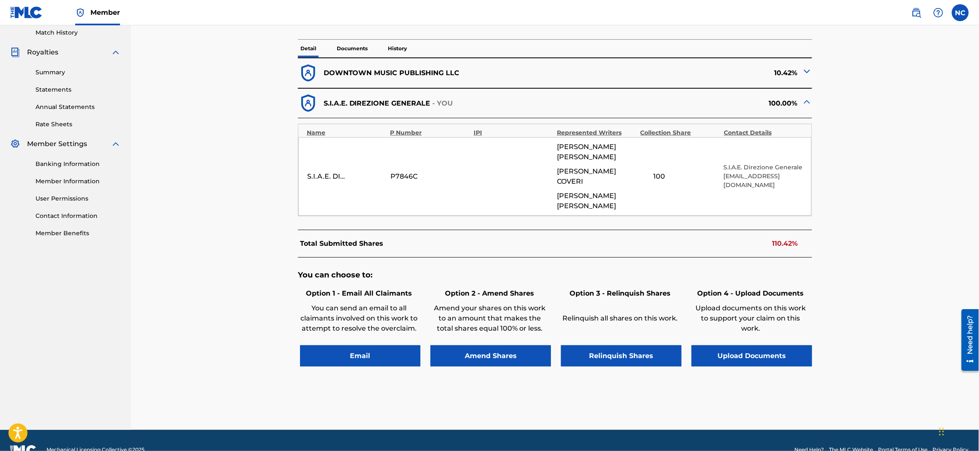
click at [390, 140] on button "Amend Shares" at bounding box center [490, 355] width 120 height 21
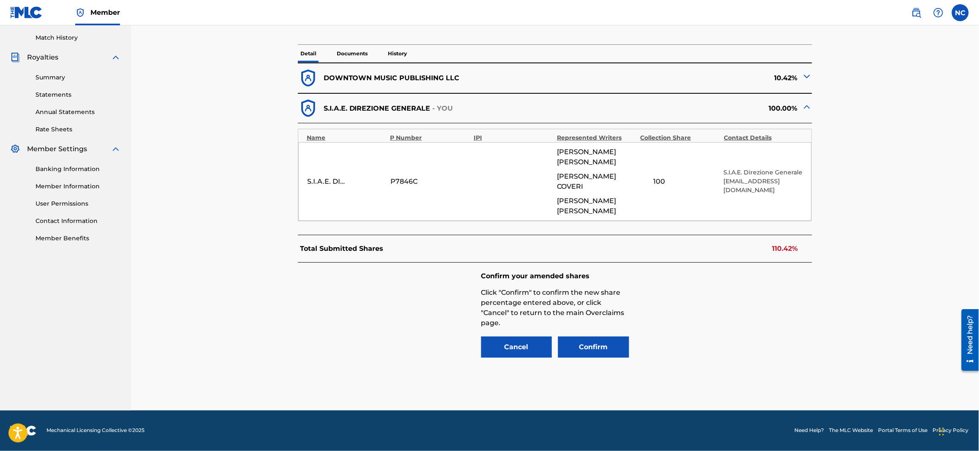
scroll to position [211, 0]
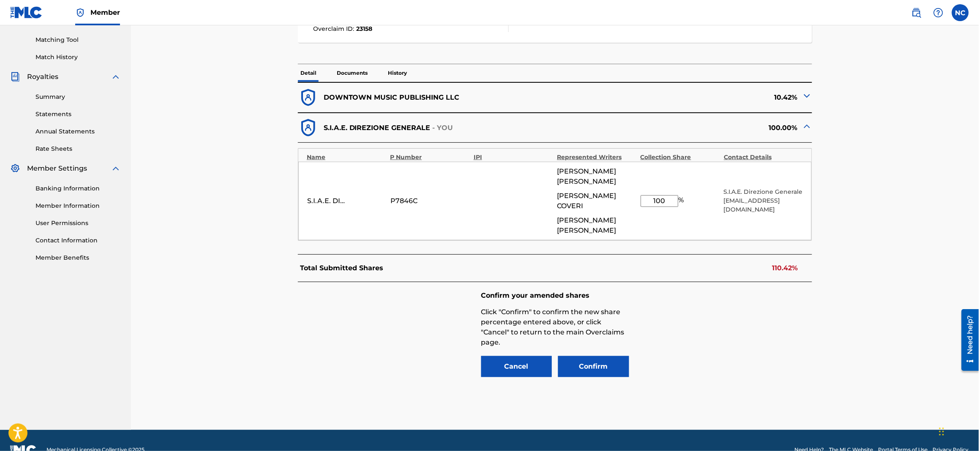
drag, startPoint x: 669, startPoint y: 193, endPoint x: 585, endPoint y: 190, distance: 84.5
click at [390, 140] on div "S.I.A.E. DIREZIONE GENERALE P7846C [PERSON_NAME] [PERSON_NAME] [PERSON_NAME] 10…" at bounding box center [554, 201] width 513 height 79
type input "89.58"
click at [390, 140] on button "Confirm" at bounding box center [593, 366] width 71 height 21
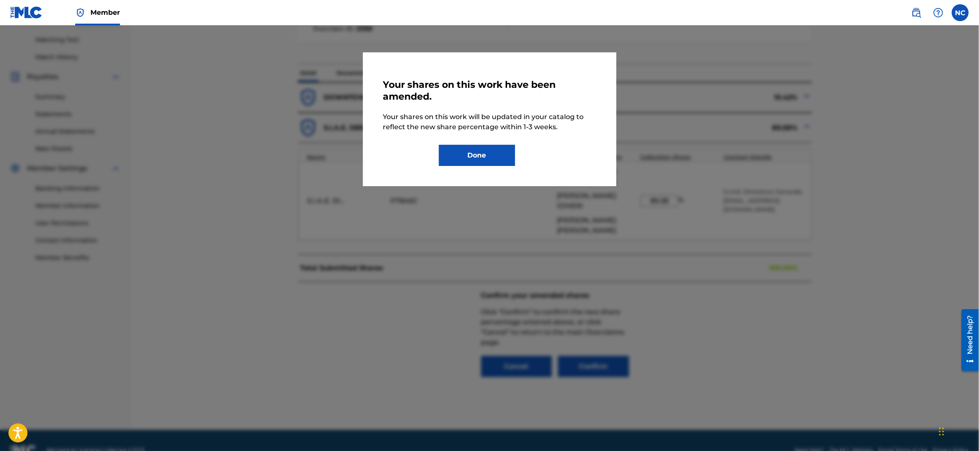
click at [390, 140] on button "Done" at bounding box center [477, 155] width 76 height 21
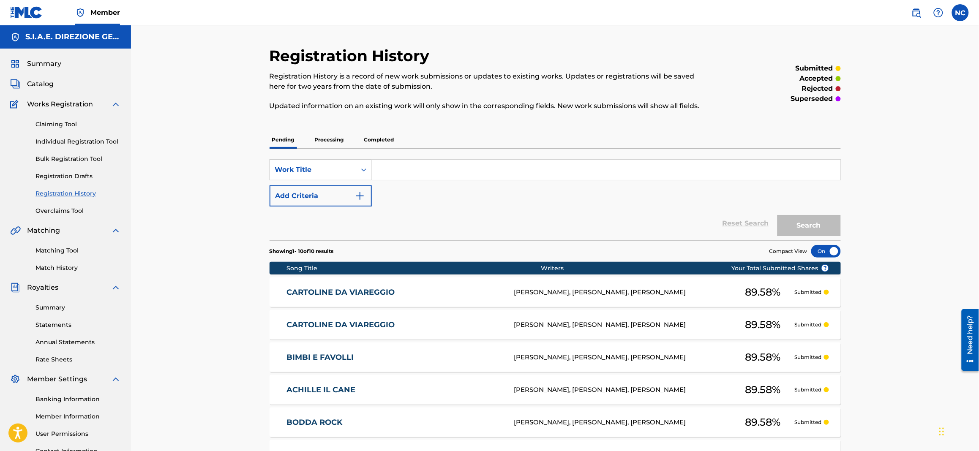
click at [55, 140] on link "Overclaims Tool" at bounding box center [77, 211] width 85 height 9
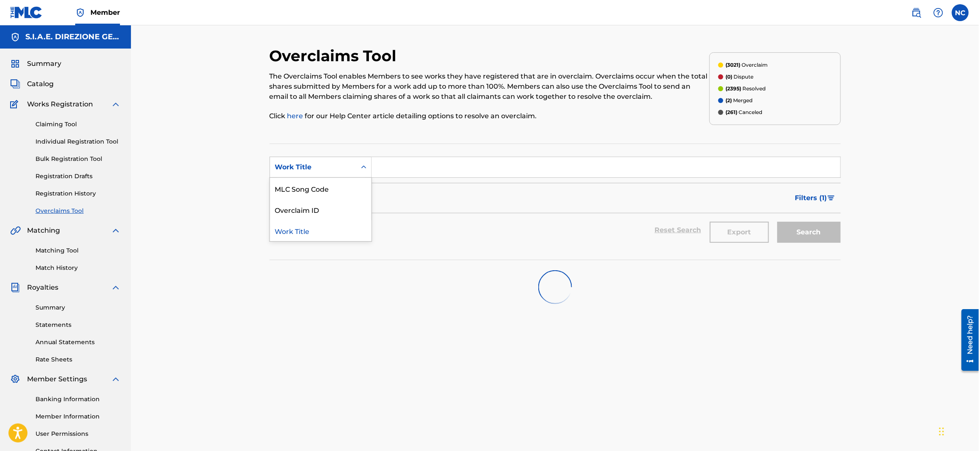
click at [307, 140] on div "Work Title" at bounding box center [313, 167] width 76 height 10
click at [306, 140] on div "Overclaim ID" at bounding box center [320, 209] width 101 height 21
click at [390, 140] on input "Search Form" at bounding box center [606, 167] width 468 height 20
paste input "23156"
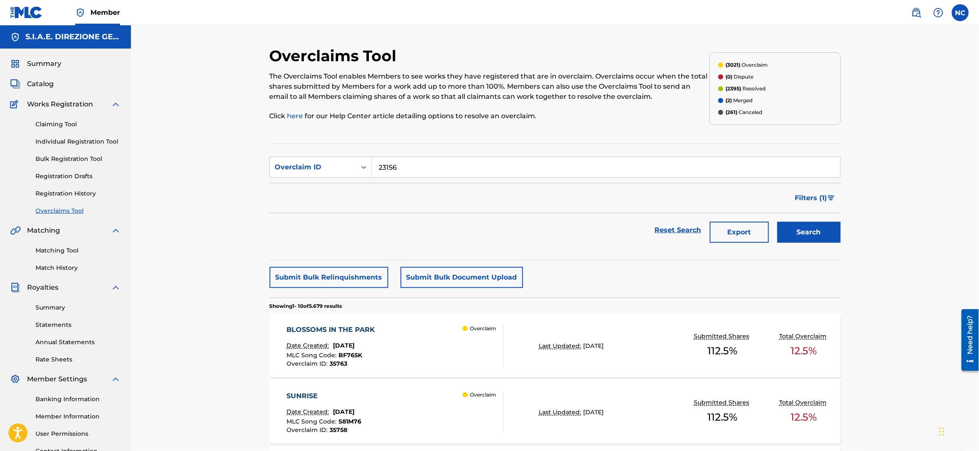
type input "23156"
click at [390, 140] on button "Search" at bounding box center [808, 232] width 63 height 21
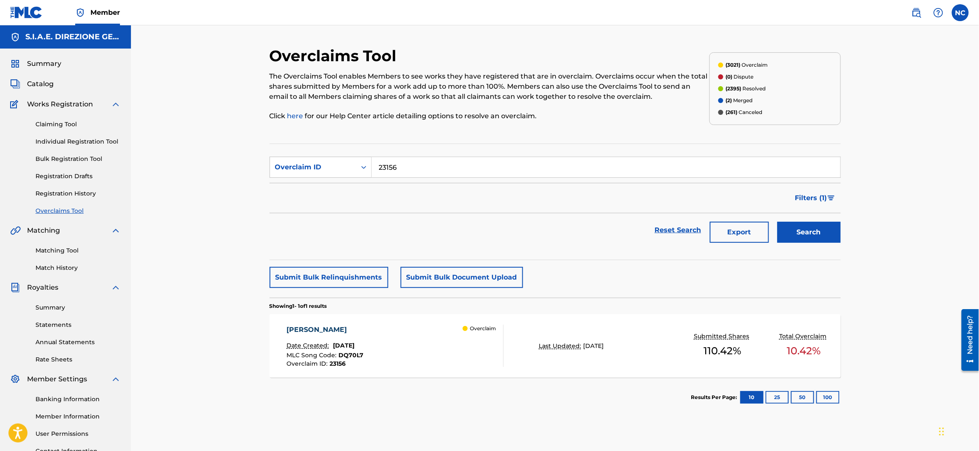
click at [345, 140] on div "DARSENA DARSENA Date Created: [DATE] MLC Song Code : DQ70L7 Overclaim ID : 23156" at bounding box center [324, 346] width 77 height 42
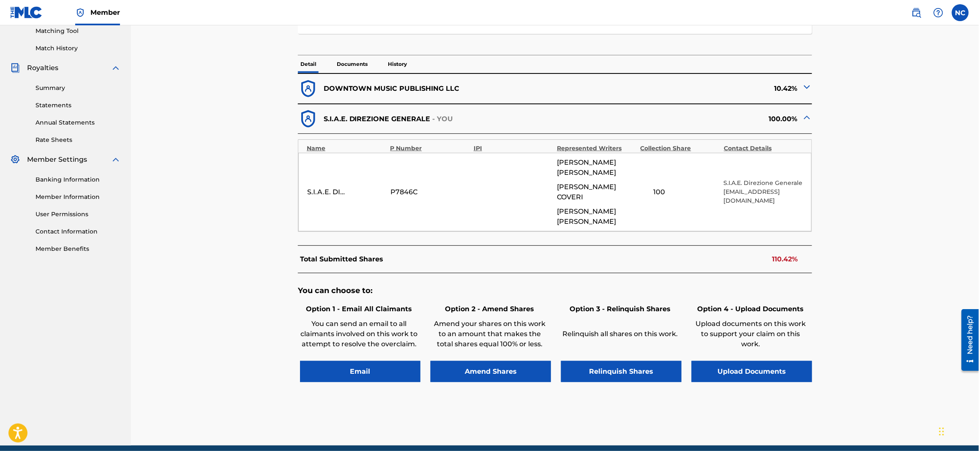
scroll to position [235, 0]
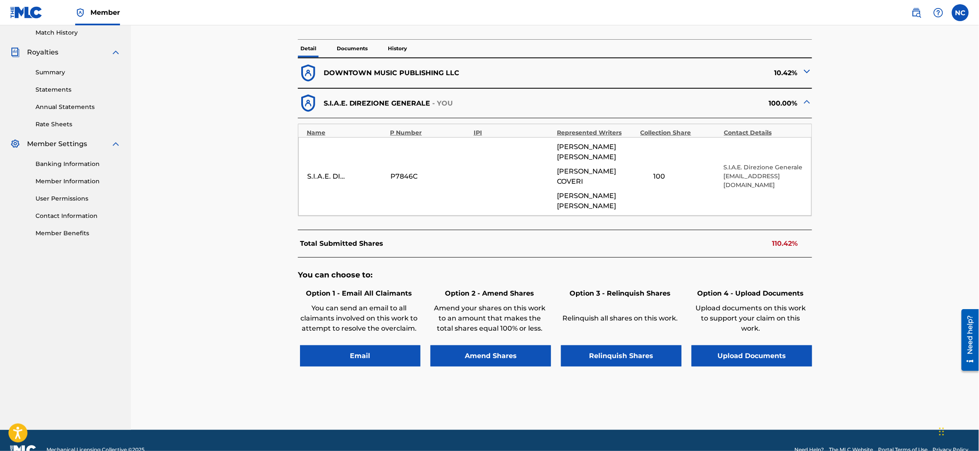
click at [390, 140] on button "Amend Shares" at bounding box center [490, 355] width 120 height 21
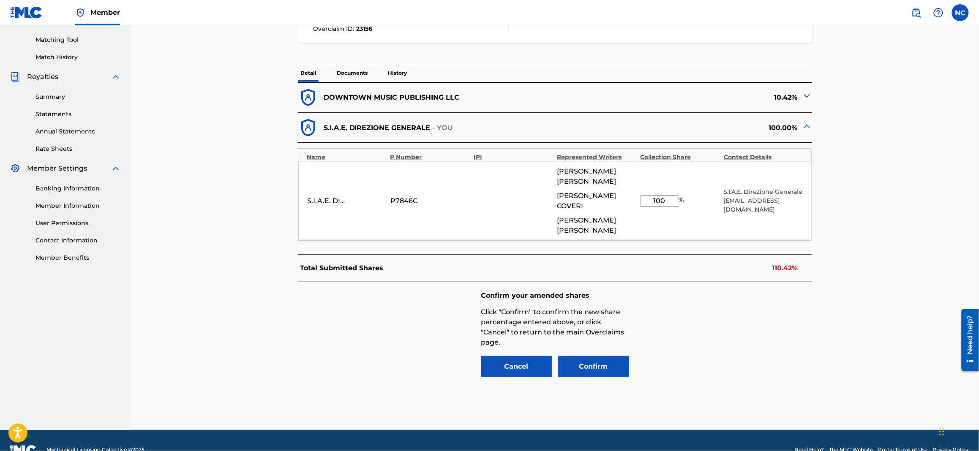
drag, startPoint x: 651, startPoint y: 190, endPoint x: 622, endPoint y: 190, distance: 29.6
click at [390, 140] on div "S.I.A.E. DIREZIONE GENERALE P7846C [PERSON_NAME] [PERSON_NAME] [PERSON_NAME] 10…" at bounding box center [554, 201] width 513 height 79
type input "2"
type input "89.58"
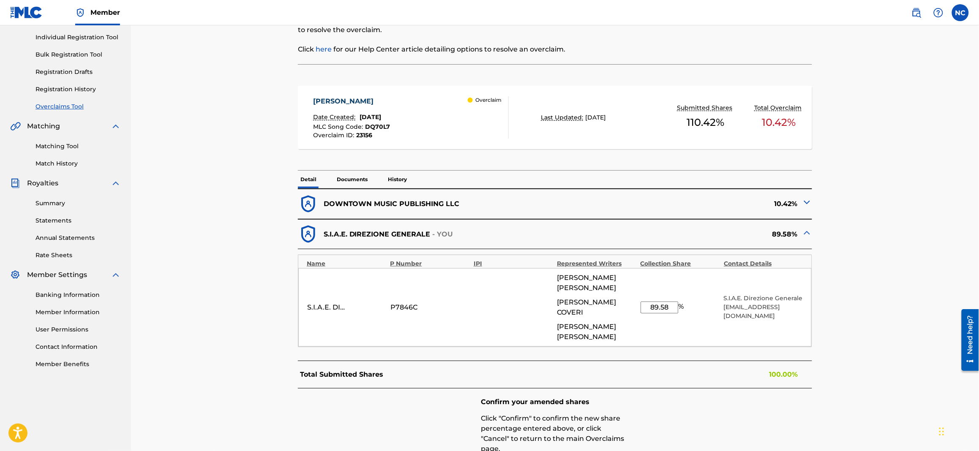
scroll to position [147, 0]
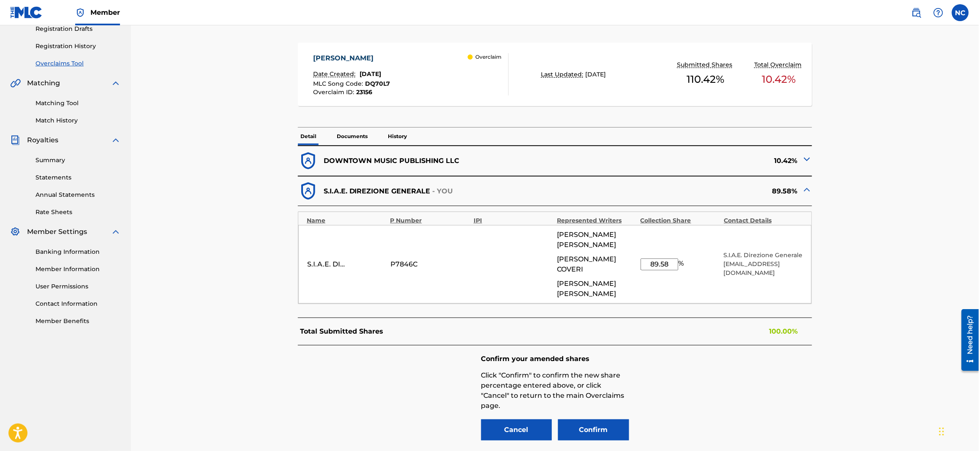
click at [390, 140] on button "Confirm" at bounding box center [593, 429] width 71 height 21
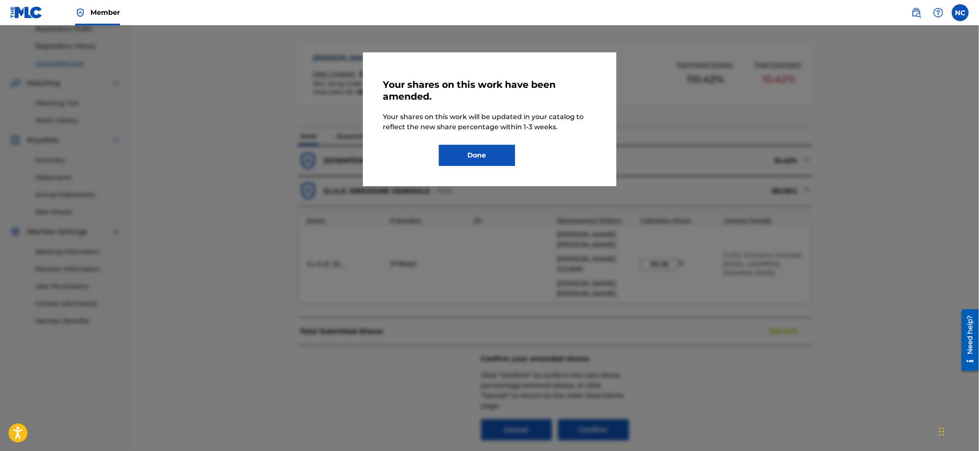
click at [390, 140] on button "Done" at bounding box center [477, 155] width 76 height 21
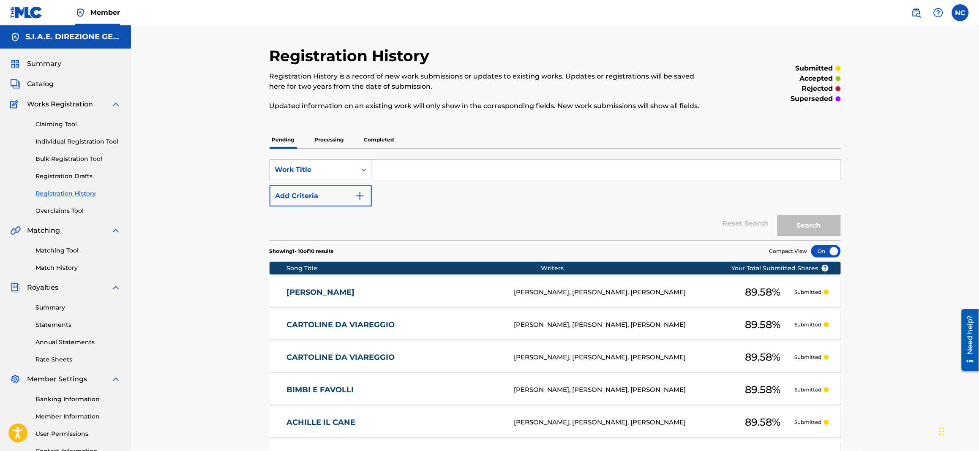
click at [69, 140] on link "Overclaims Tool" at bounding box center [77, 211] width 85 height 9
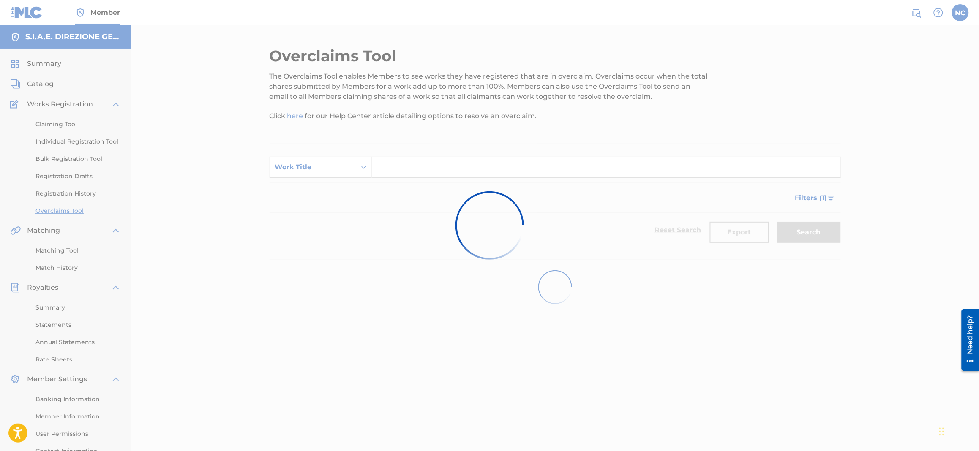
click at [390, 140] on div at bounding box center [489, 225] width 979 height 451
click at [226, 140] on div at bounding box center [489, 225] width 979 height 451
click at [390, 140] on div at bounding box center [489, 225] width 979 height 451
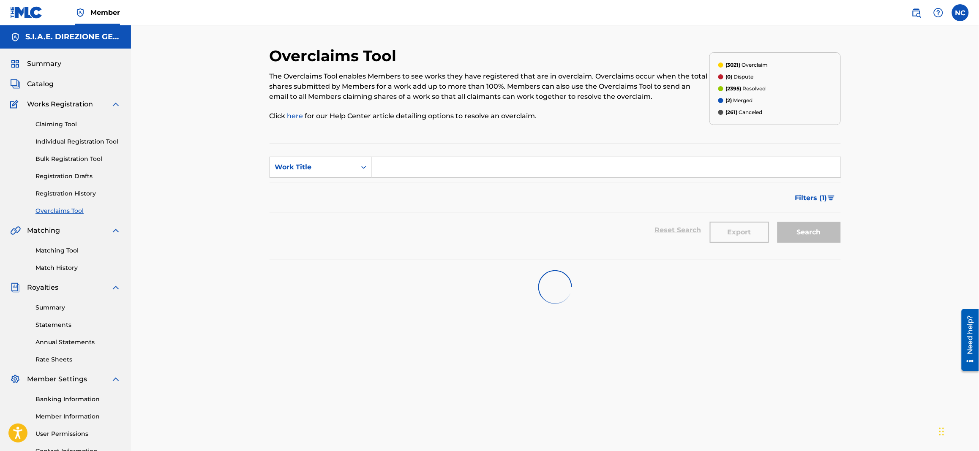
click at [390, 140] on input "Search Form" at bounding box center [606, 167] width 468 height 20
click at [293, 140] on div "Work Title" at bounding box center [320, 167] width 102 height 21
click at [304, 140] on div "Overclaim ID" at bounding box center [320, 209] width 101 height 21
click at [390, 140] on input "Search Form" at bounding box center [606, 167] width 468 height 20
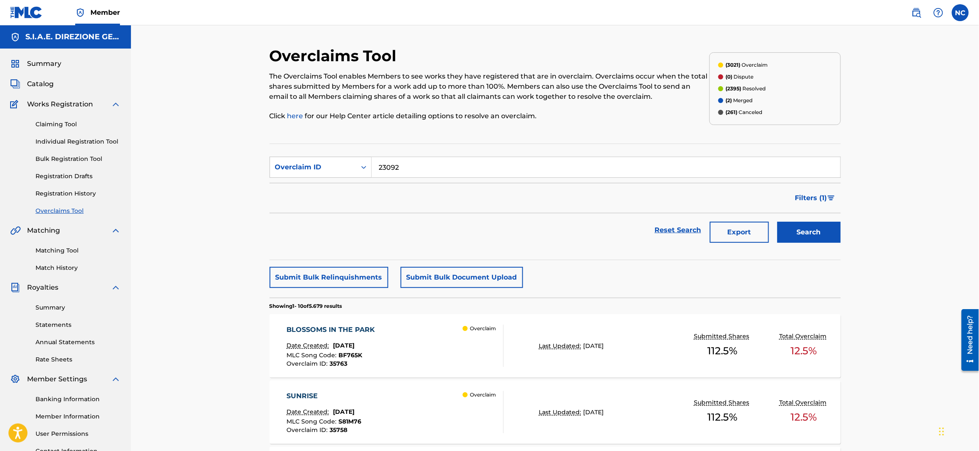
type input "23092"
click at [390, 140] on button "Search" at bounding box center [808, 232] width 63 height 21
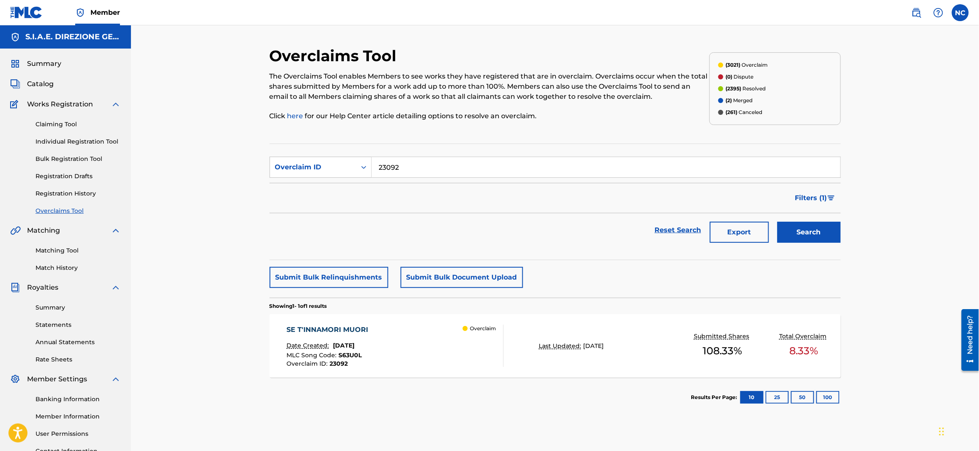
click at [386, 140] on div "SE T'INNAMORI MUORI Date Created: [DATE] MLC Song Code : S63U0L Overclaim ID : …" at bounding box center [394, 346] width 217 height 42
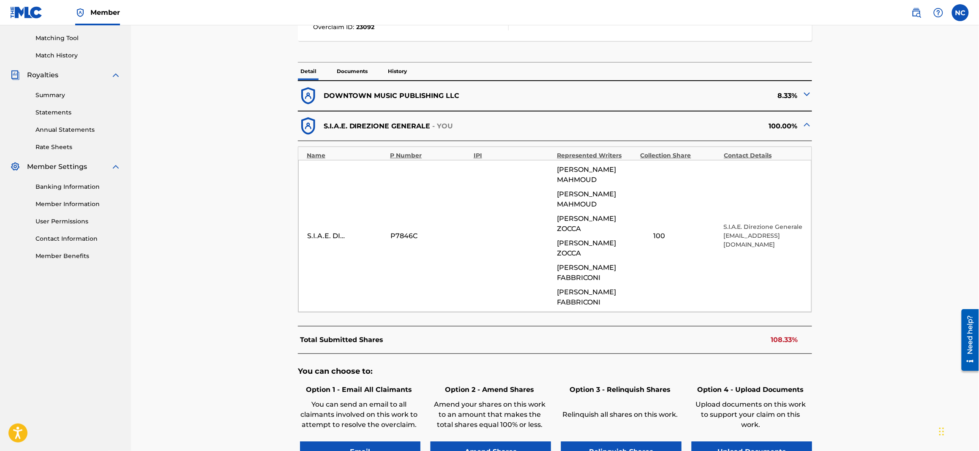
scroll to position [35, 0]
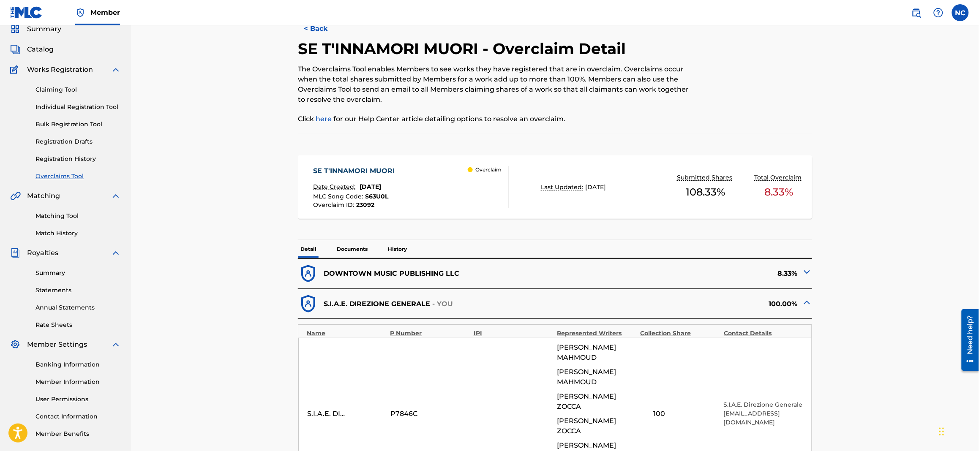
click at [390, 140] on img at bounding box center [807, 272] width 10 height 10
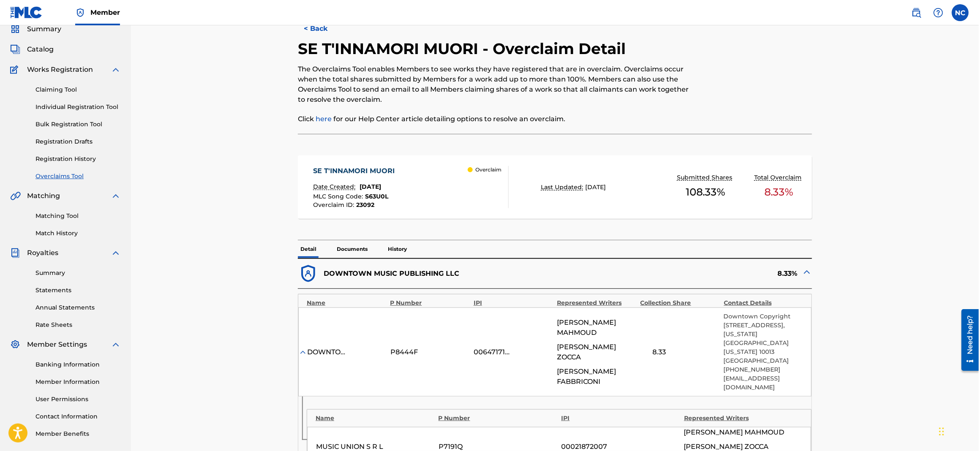
click at [390, 140] on img at bounding box center [807, 272] width 10 height 10
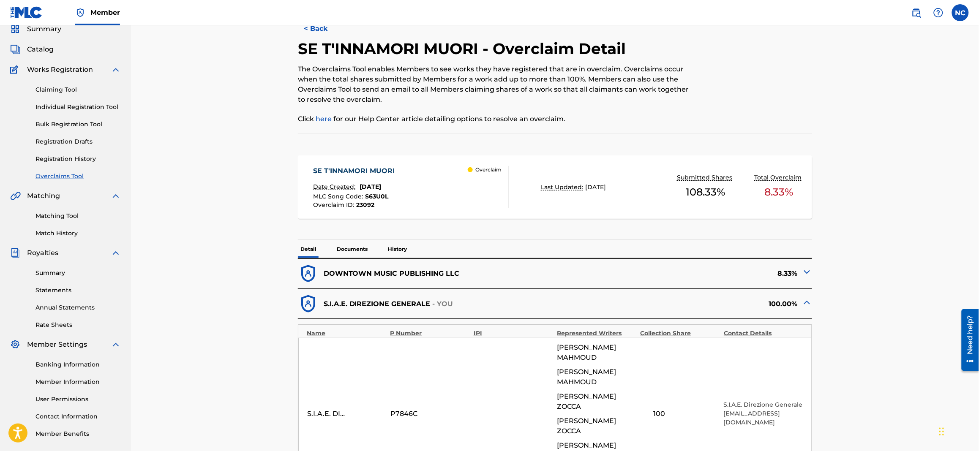
click at [390, 140] on img at bounding box center [807, 302] width 10 height 10
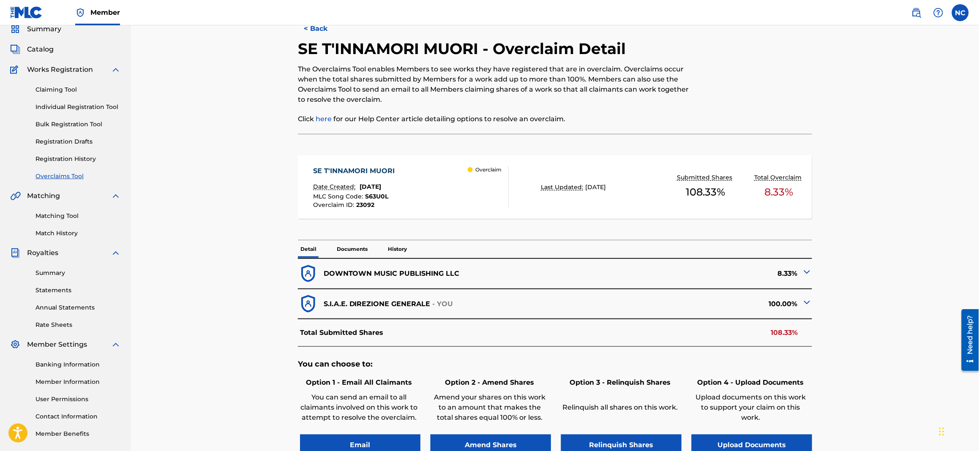
scroll to position [128, 0]
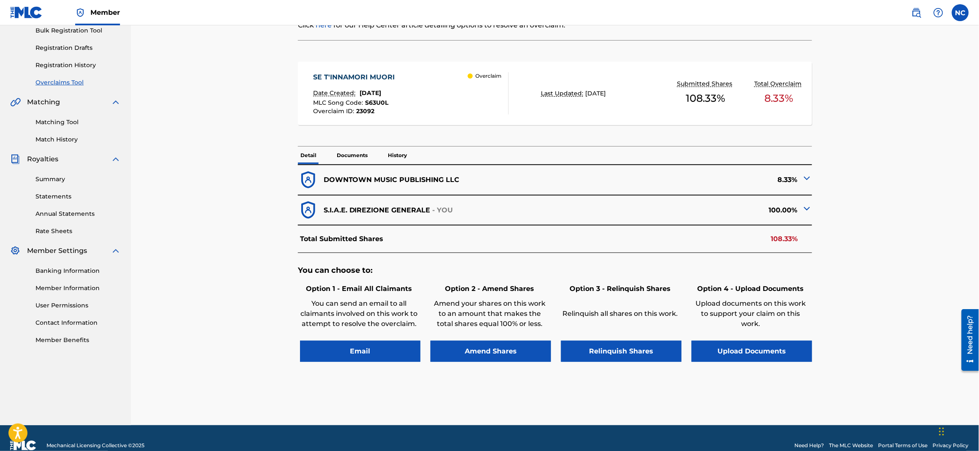
click at [390, 140] on button "Amend Shares" at bounding box center [490, 351] width 120 height 21
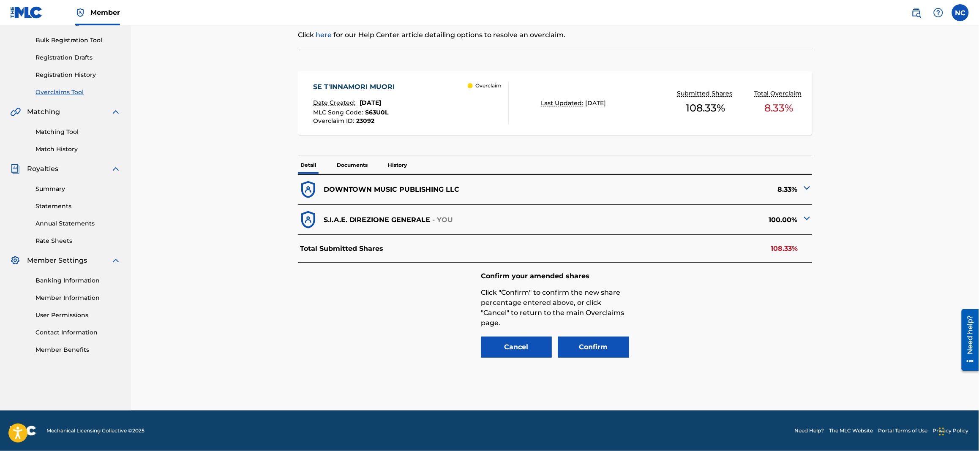
scroll to position [104, 0]
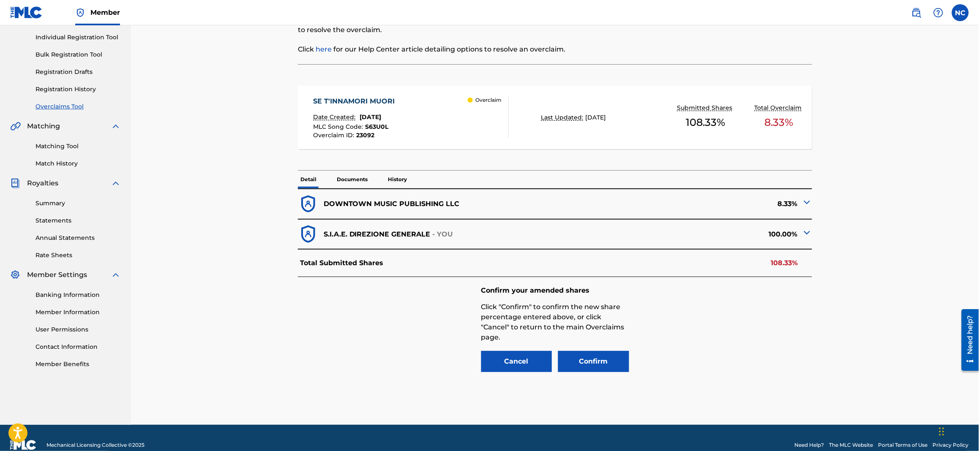
click at [390, 140] on button "Cancel" at bounding box center [516, 361] width 71 height 21
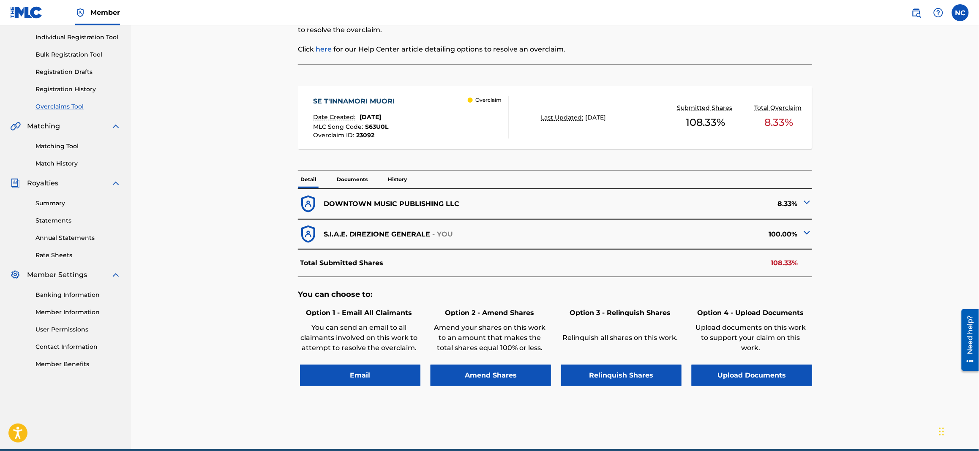
click at [390, 140] on img at bounding box center [807, 202] width 10 height 10
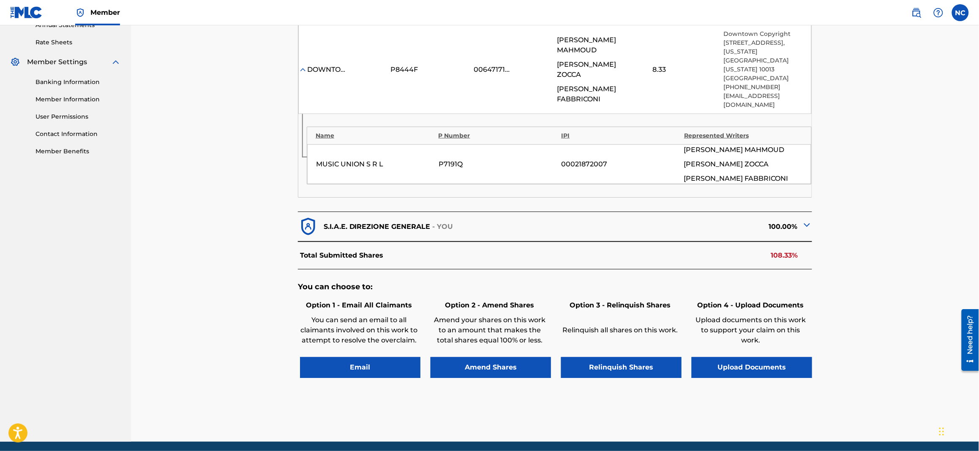
click at [390, 140] on button "Amend Shares" at bounding box center [490, 367] width 120 height 21
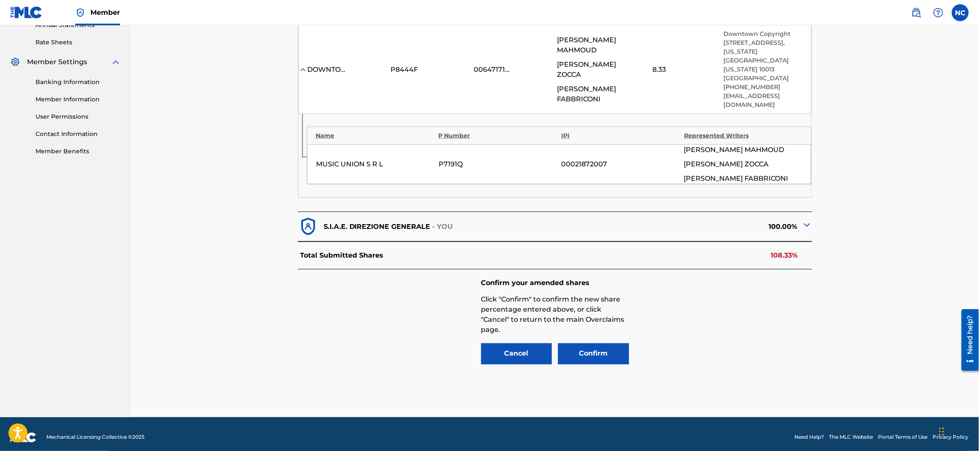
scroll to position [293, 0]
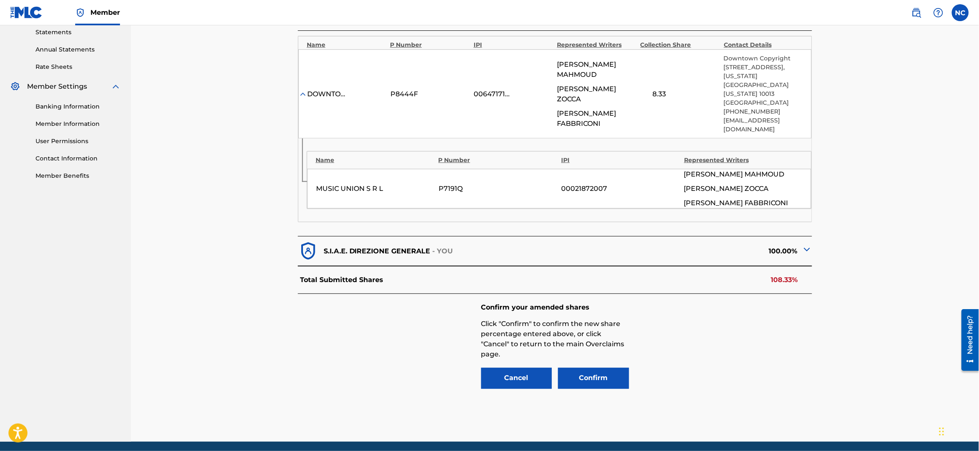
click at [390, 140] on img at bounding box center [807, 250] width 10 height 10
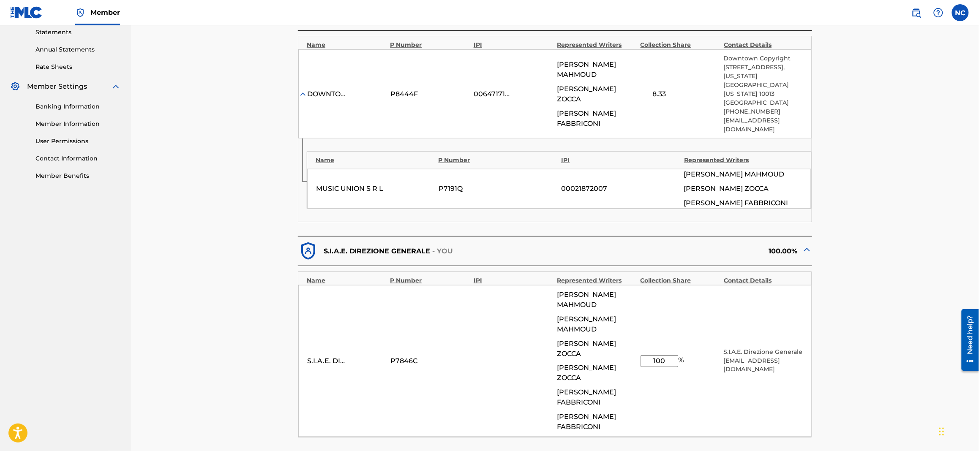
scroll to position [317, 0]
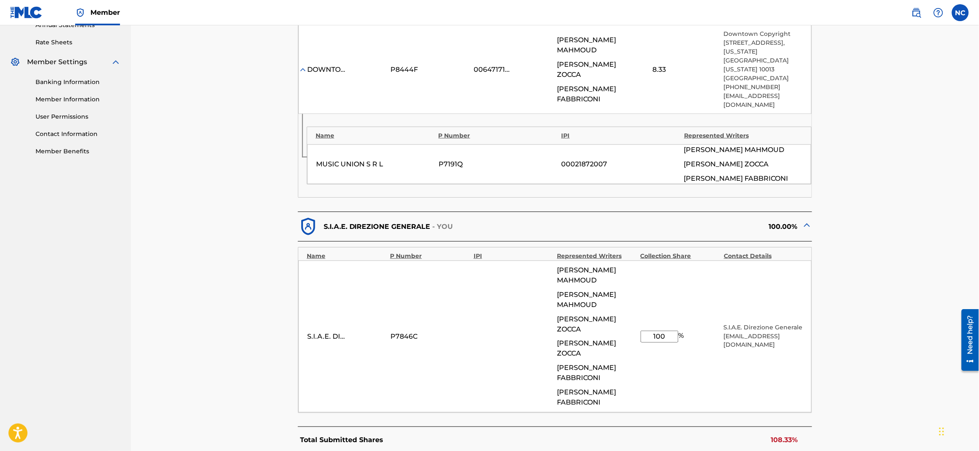
drag, startPoint x: 671, startPoint y: 293, endPoint x: 633, endPoint y: 293, distance: 38.4
click at [390, 140] on div "S.I.A.E. DIREZIONE GENERALE P7846C [PERSON_NAME] [PERSON_NAME] [PERSON_NAME] [P…" at bounding box center [554, 337] width 513 height 152
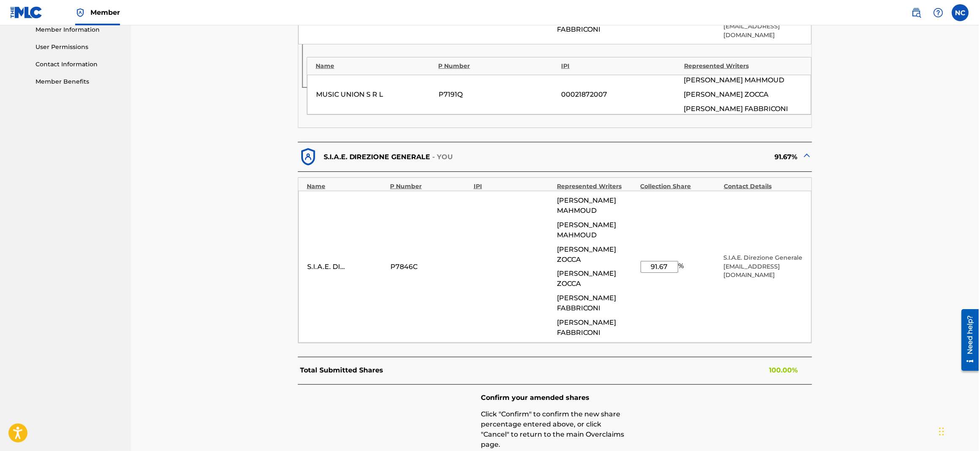
scroll to position [457, 0]
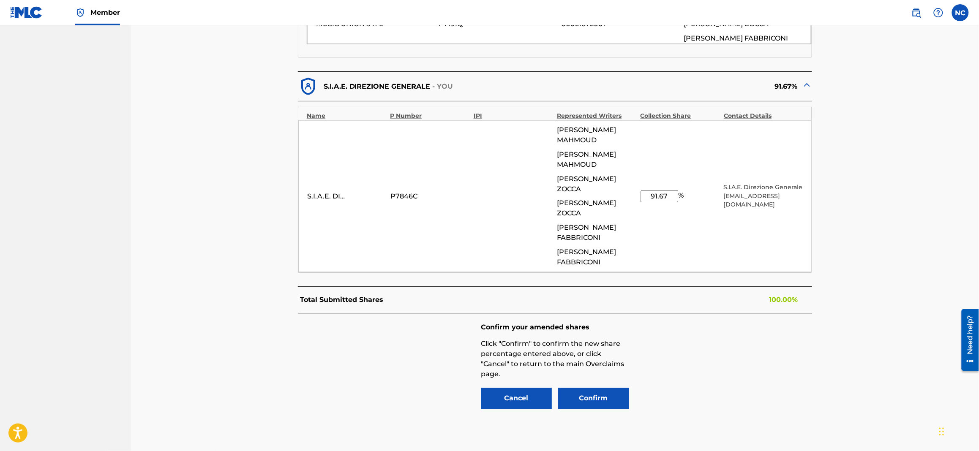
type input "91.67"
click at [390, 140] on button "Confirm" at bounding box center [593, 398] width 71 height 21
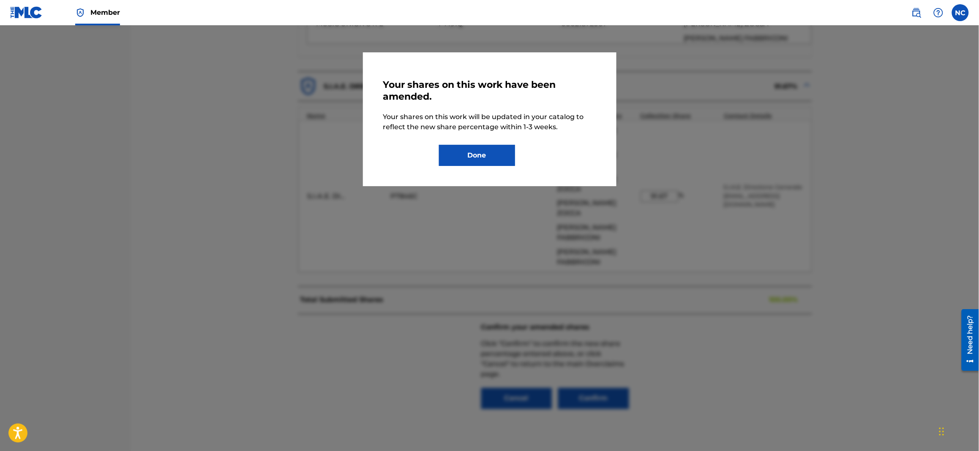
click at [390, 140] on button "Done" at bounding box center [477, 155] width 76 height 21
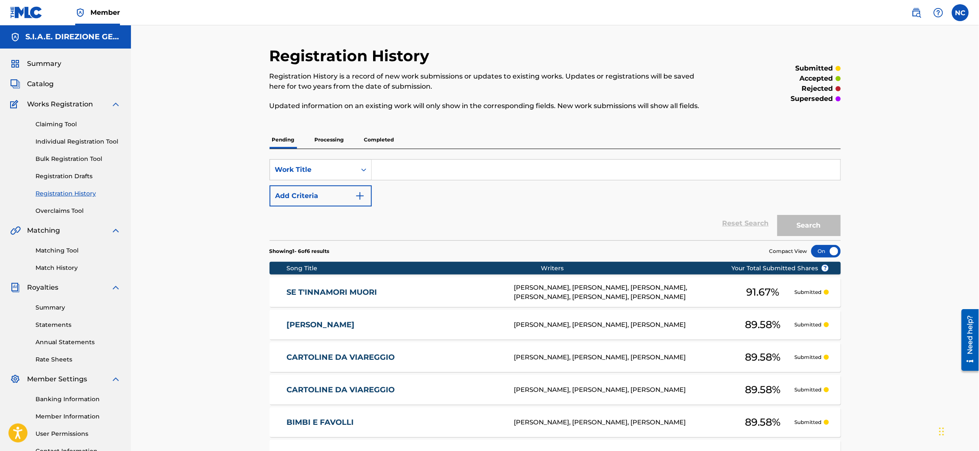
click at [63, 140] on link "Overclaims Tool" at bounding box center [77, 211] width 85 height 9
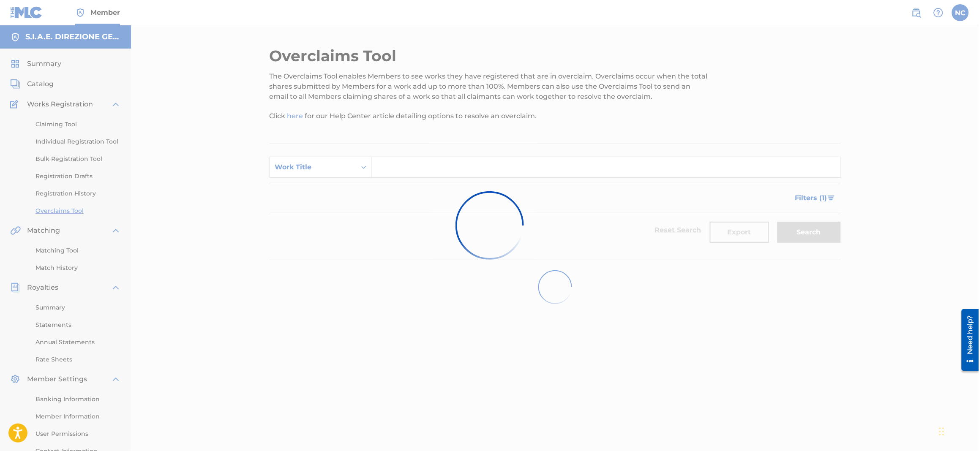
click at [390, 140] on div at bounding box center [489, 225] width 979 height 451
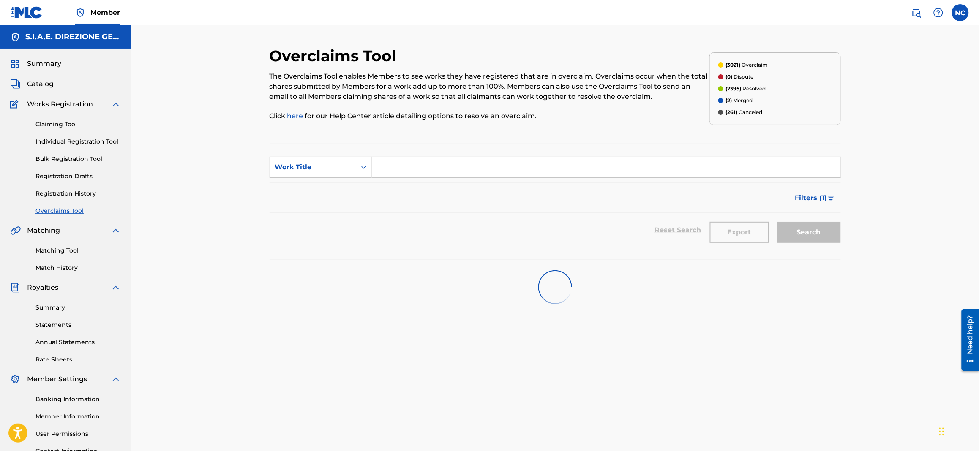
click at [390, 140] on input "Search Form" at bounding box center [606, 167] width 468 height 20
type input "LENTAMENTE"
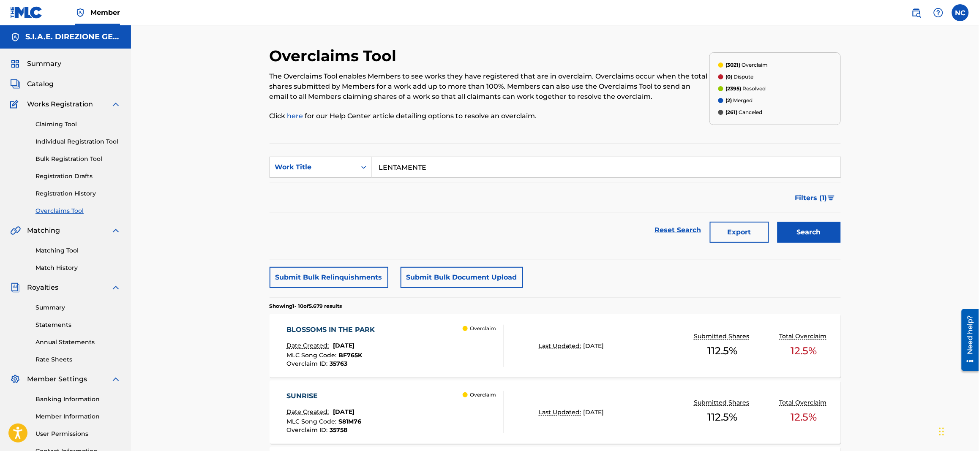
click at [390, 140] on button "Search" at bounding box center [808, 232] width 63 height 21
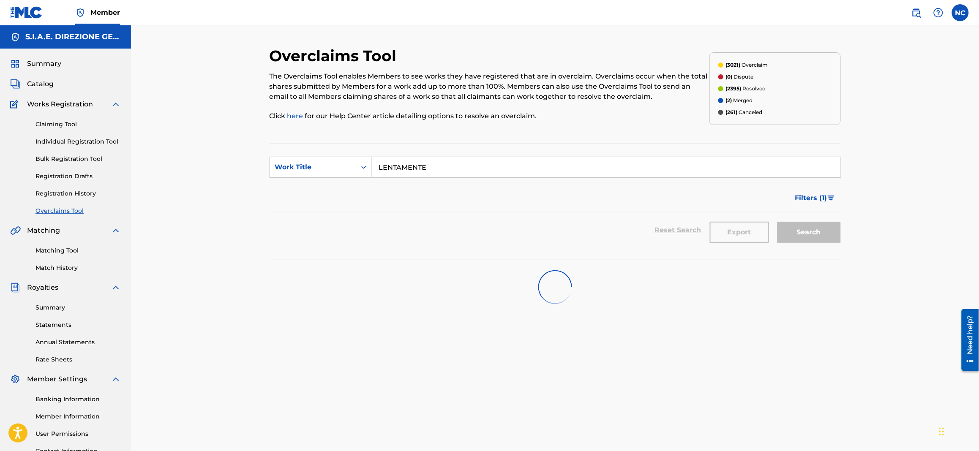
scroll to position [72, 0]
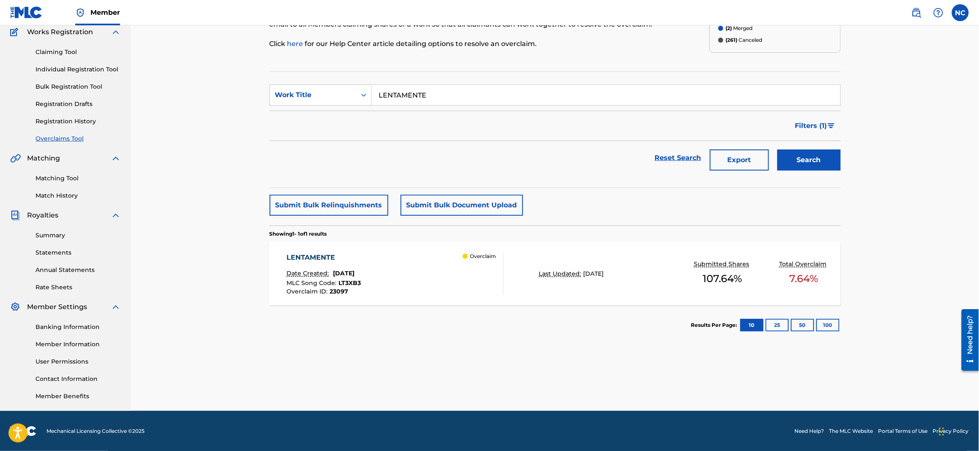
click at [388, 140] on div "LENTAMENTE Date Created: [DATE] MLC Song Code : LT3XB3 Overclaim ID : 23097 Ove…" at bounding box center [394, 274] width 217 height 42
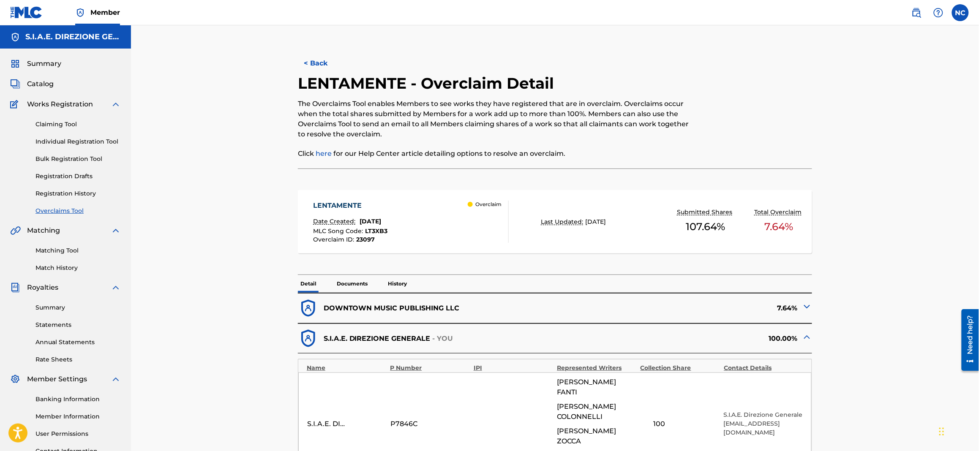
scroll to position [253, 0]
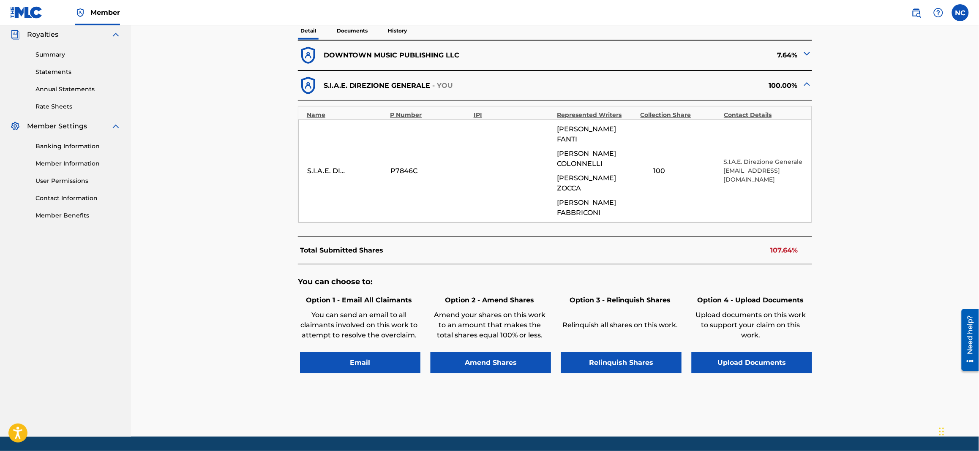
click at [390, 140] on button "Amend Shares" at bounding box center [490, 362] width 120 height 21
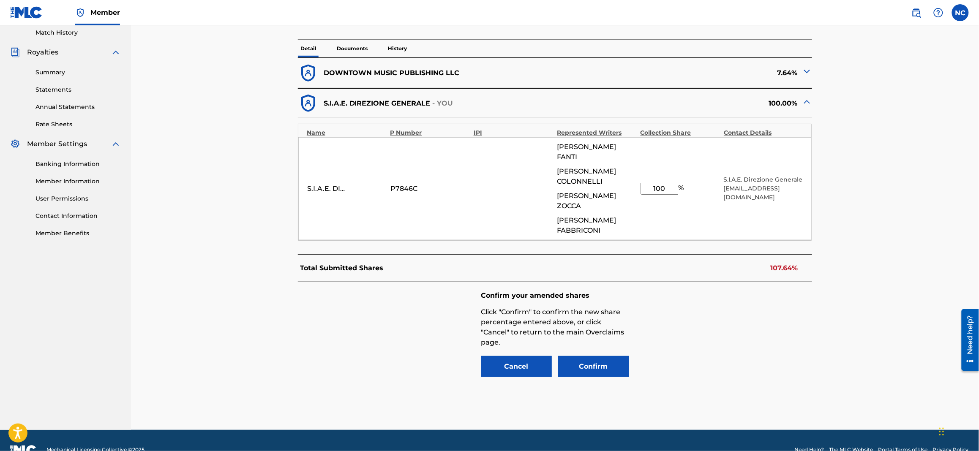
drag, startPoint x: 671, startPoint y: 176, endPoint x: 624, endPoint y: 177, distance: 47.3
click at [390, 140] on div "S.I.A.E. DIREZIONE GENERALE P7846C [PERSON_NAME] [PERSON_NAME] [PERSON_NAME] [P…" at bounding box center [554, 188] width 513 height 103
type input "92.36"
drag, startPoint x: 609, startPoint y: 351, endPoint x: 719, endPoint y: 269, distance: 137.1
click at [390, 140] on div "Confirm your amended shares Click "Confirm" to confirm the new share percentage…" at bounding box center [555, 335] width 514 height 106
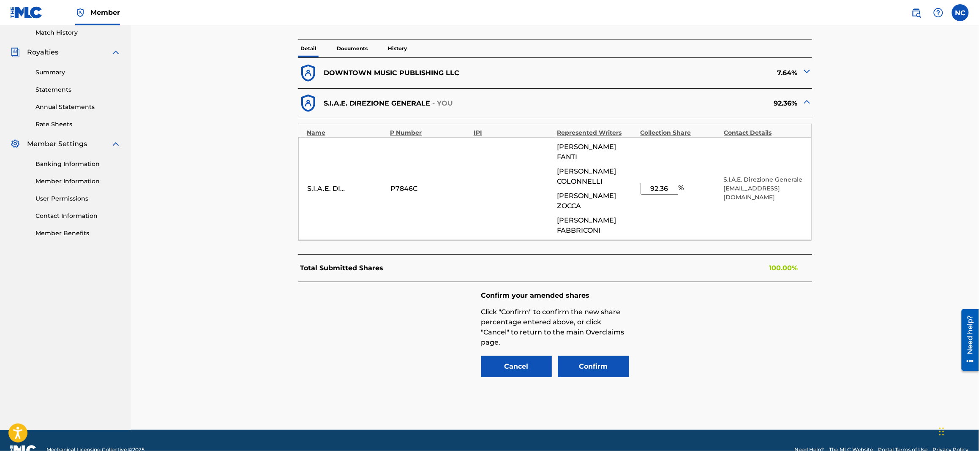
click at [390, 140] on button "Confirm" at bounding box center [593, 366] width 71 height 21
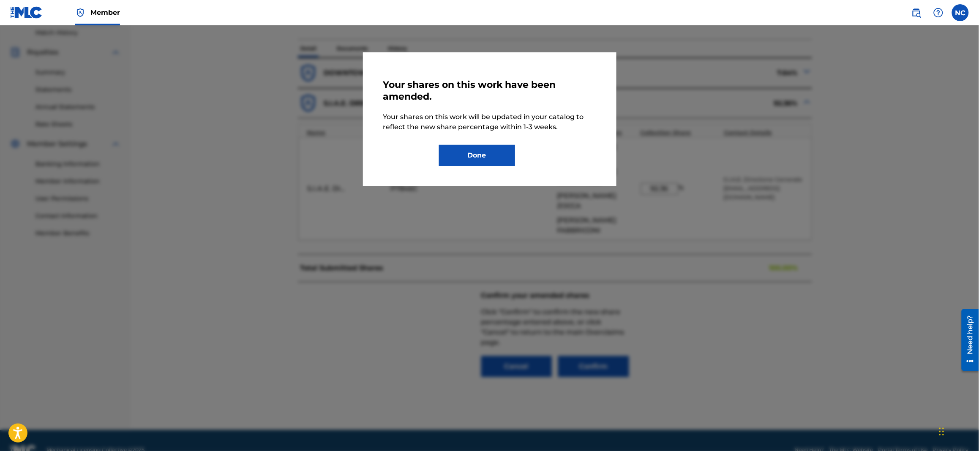
click at [390, 140] on button "Done" at bounding box center [477, 155] width 76 height 21
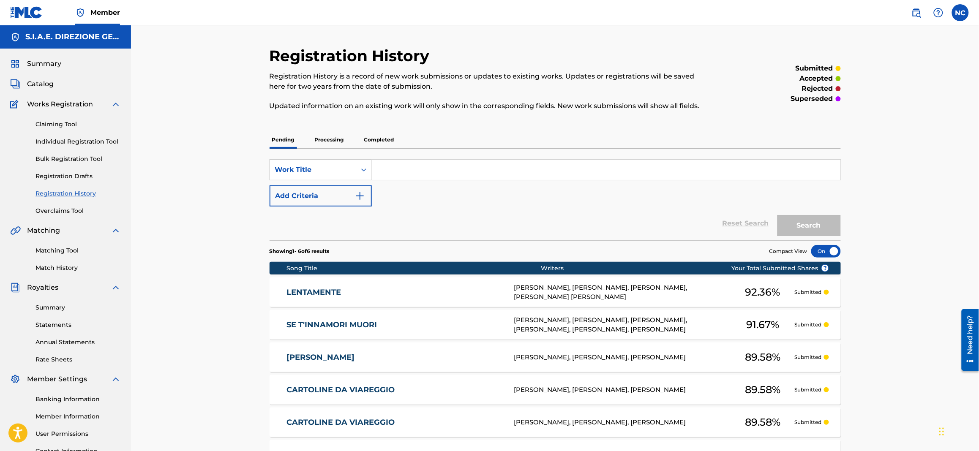
click at [63, 140] on link "Overclaims Tool" at bounding box center [77, 211] width 85 height 9
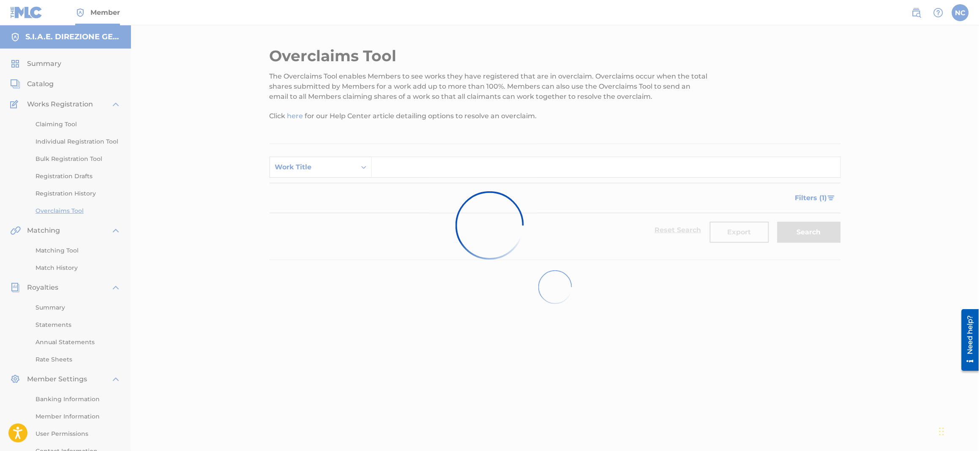
click at [316, 140] on div at bounding box center [489, 225] width 979 height 451
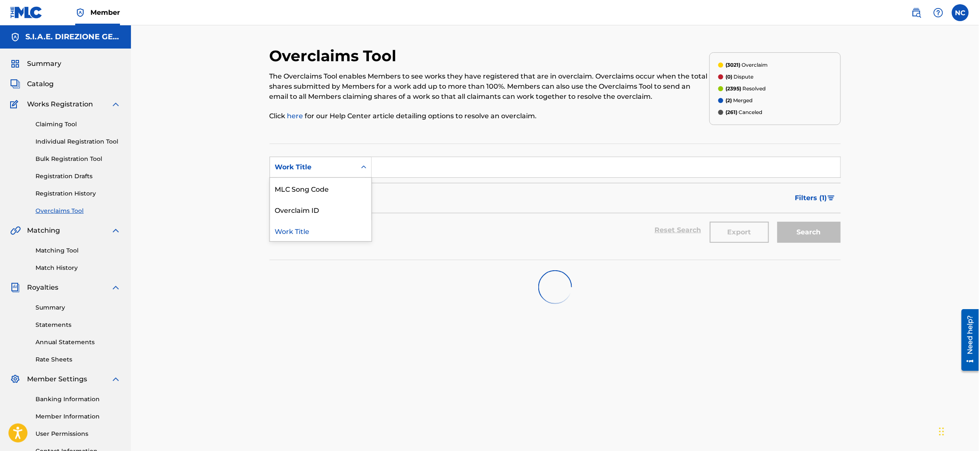
click at [308, 140] on div "Work Title" at bounding box center [313, 167] width 76 height 10
click at [304, 140] on div "Overclaim ID" at bounding box center [320, 209] width 101 height 21
click at [390, 140] on input "Search Form" at bounding box center [606, 167] width 468 height 20
type input "23150"
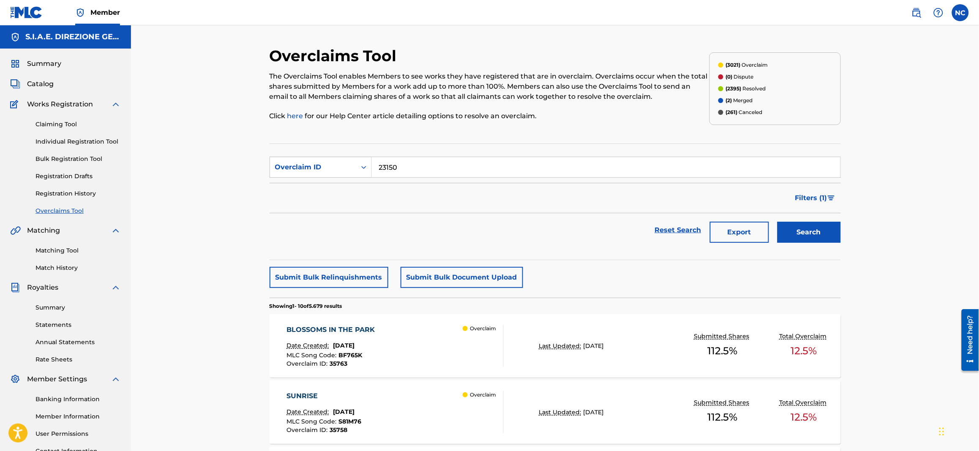
drag, startPoint x: 794, startPoint y: 232, endPoint x: 717, endPoint y: 230, distance: 76.9
click at [390, 140] on button "Search" at bounding box center [808, 232] width 63 height 21
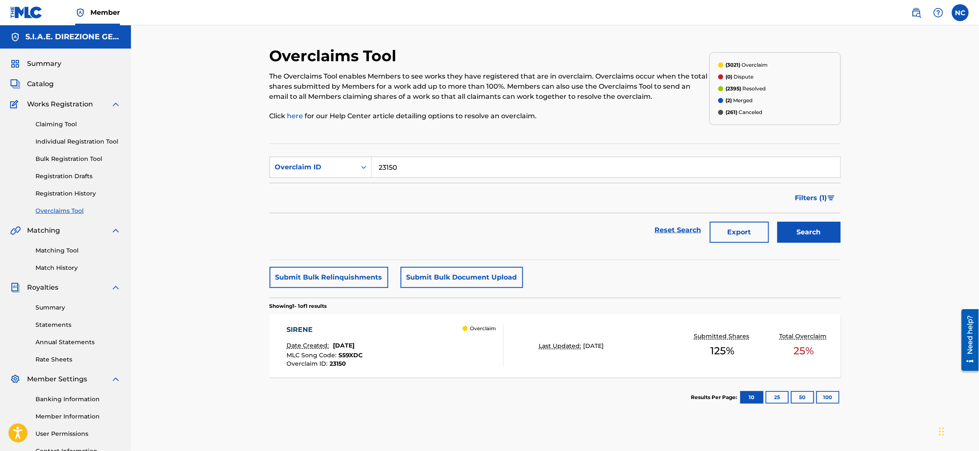
click at [335, 140] on div "SIRENE" at bounding box center [324, 330] width 76 height 10
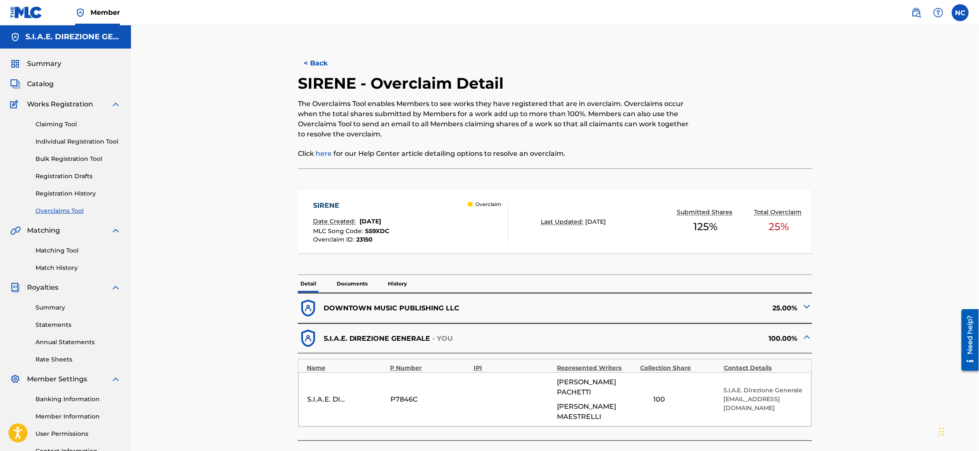
scroll to position [211, 0]
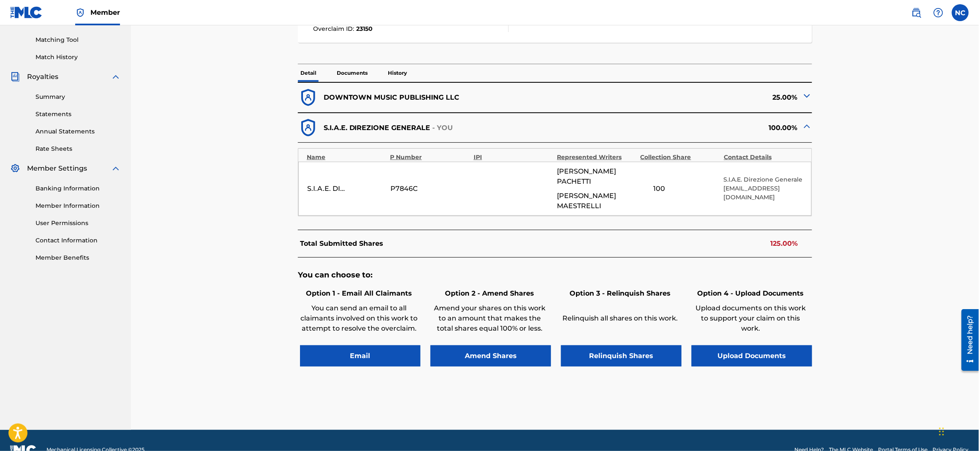
click at [390, 140] on button "Amend Shares" at bounding box center [490, 355] width 120 height 21
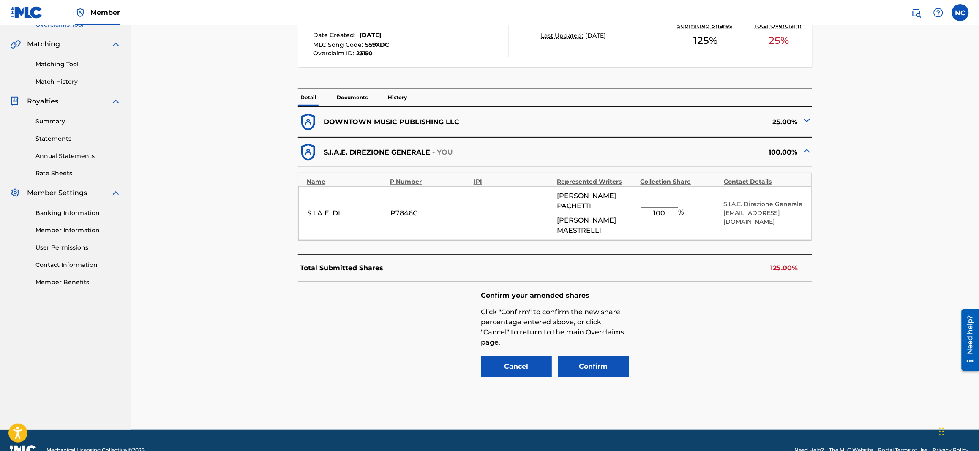
click at [390, 140] on input "100" at bounding box center [659, 213] width 38 height 12
drag, startPoint x: 668, startPoint y: 204, endPoint x: 623, endPoint y: 198, distance: 46.0
click at [390, 140] on div "S.I.A.E. DIREZIONE GENERALE P7846C [PERSON_NAME] [PERSON_NAME] 100 % S.I.A.E. D…" at bounding box center [554, 213] width 513 height 54
type input "75"
click at [390, 122] on img at bounding box center [807, 120] width 10 height 10
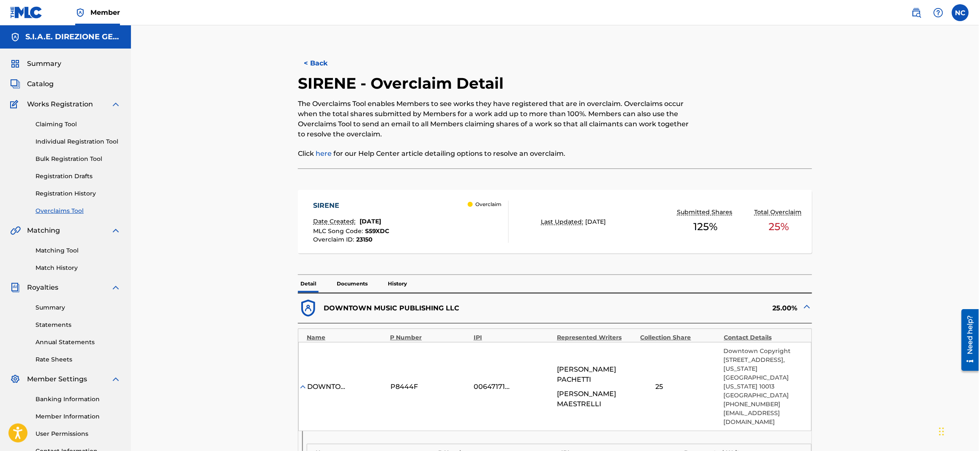
scroll to position [316, 0]
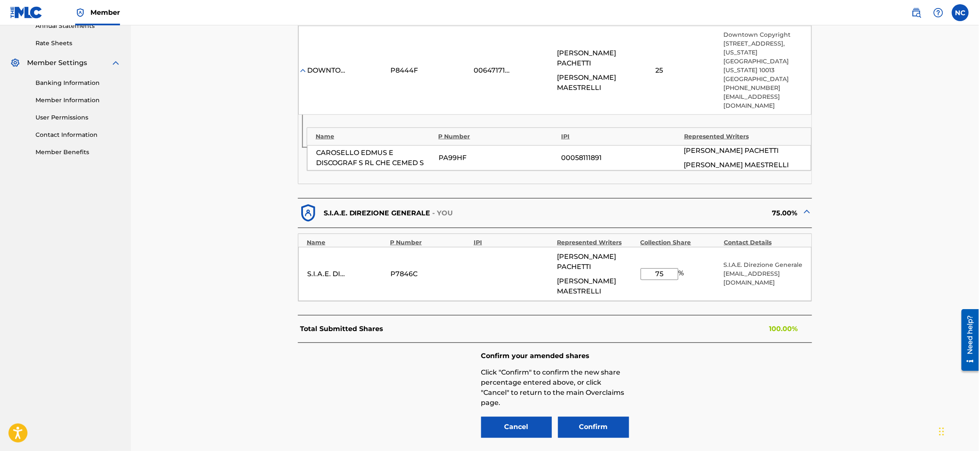
click at [390, 140] on button "Cancel" at bounding box center [516, 427] width 71 height 21
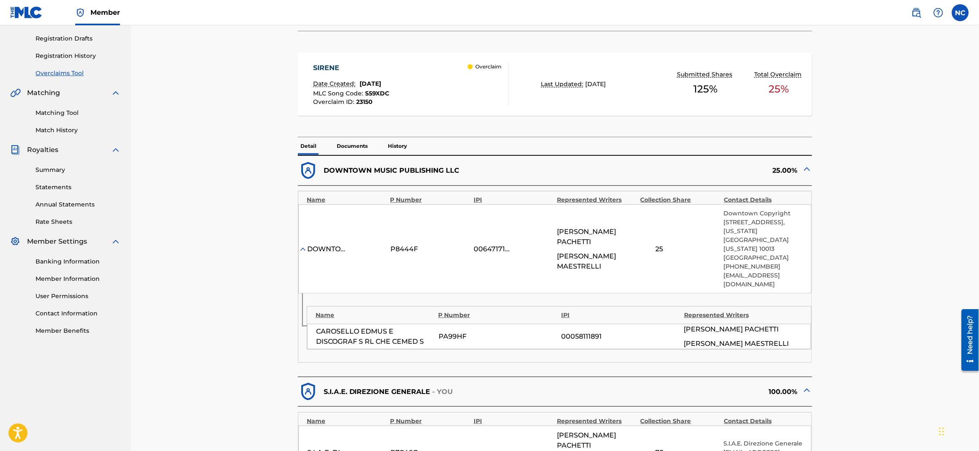
scroll to position [0, 0]
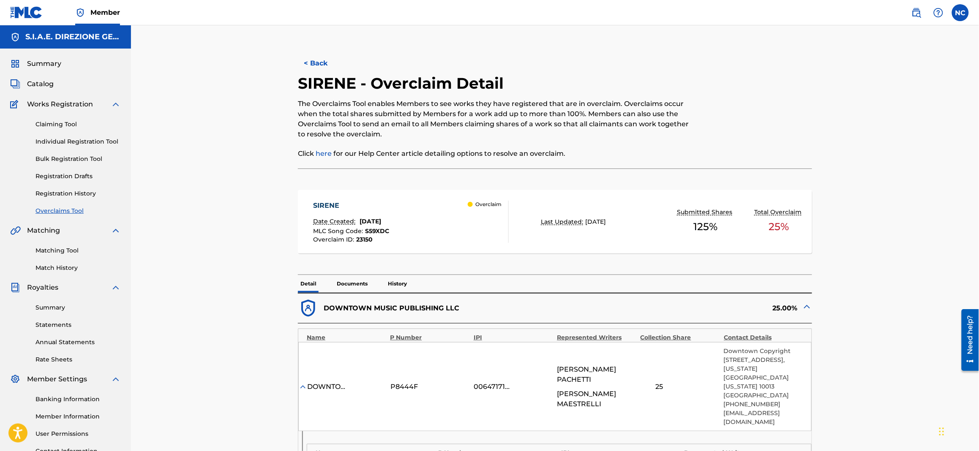
click at [59, 140] on link "Registration History" at bounding box center [77, 193] width 85 height 9
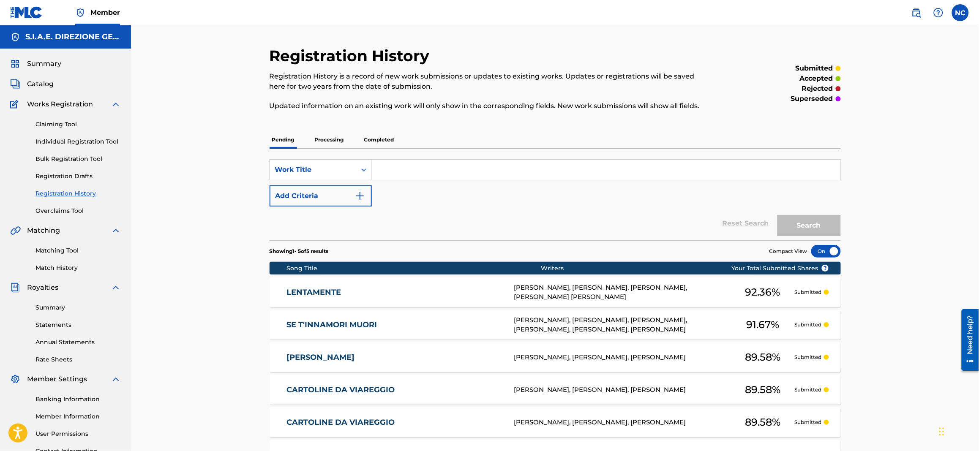
click at [65, 140] on link "Overclaims Tool" at bounding box center [77, 211] width 85 height 9
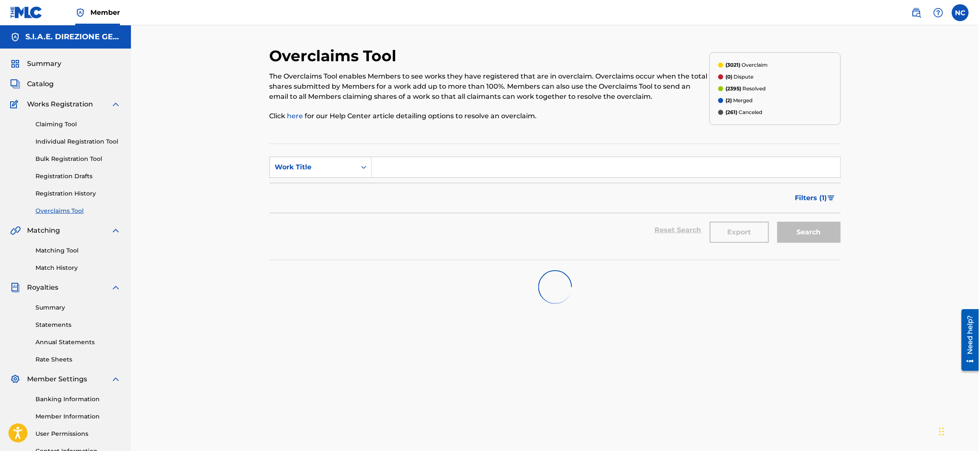
click at [390, 140] on input "Search Form" at bounding box center [606, 167] width 468 height 20
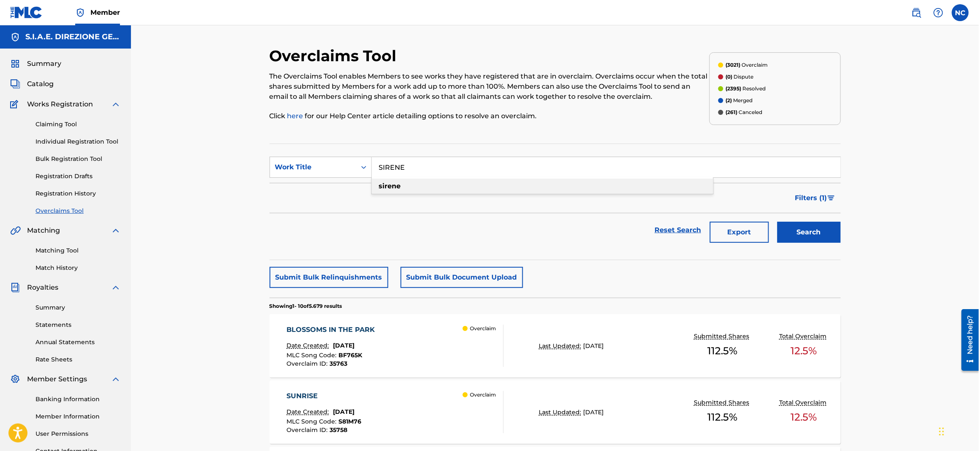
click at [390, 140] on div "sirene" at bounding box center [542, 186] width 341 height 15
type input "sirene"
click at [390, 140] on button "Search" at bounding box center [808, 232] width 63 height 21
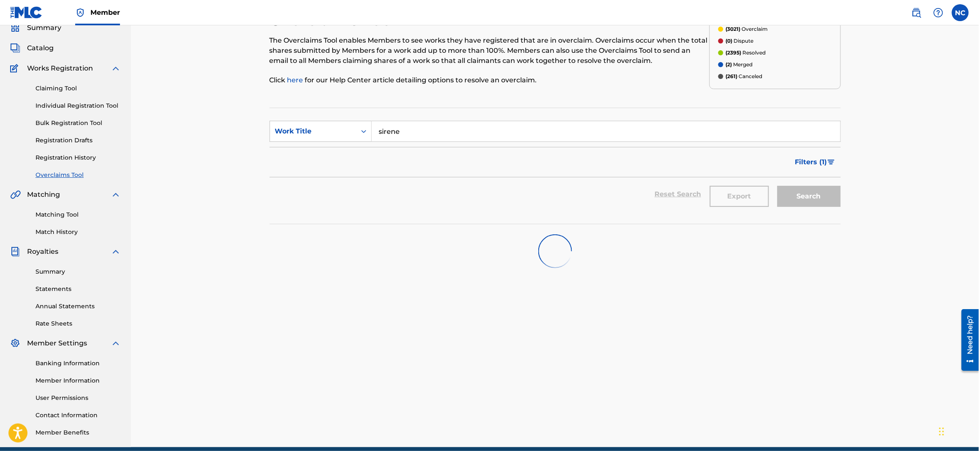
scroll to position [72, 0]
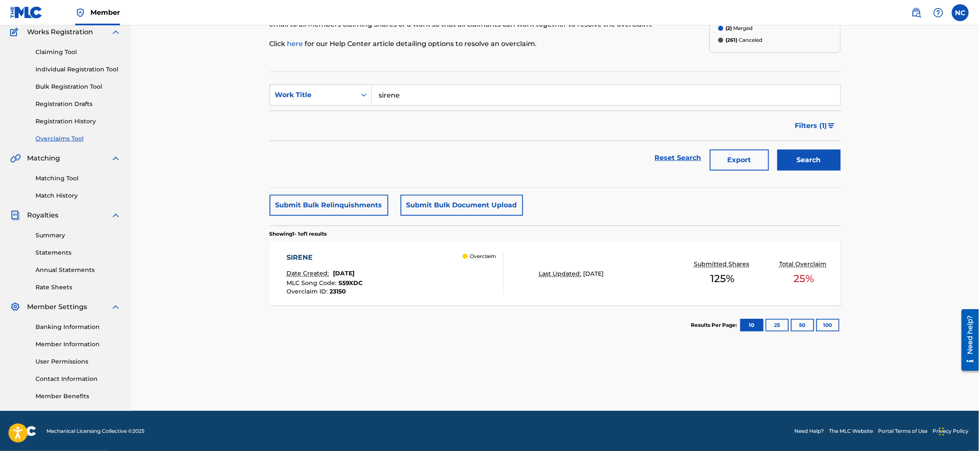
click at [311, 140] on span "MLC Song Code :" at bounding box center [312, 283] width 52 height 8
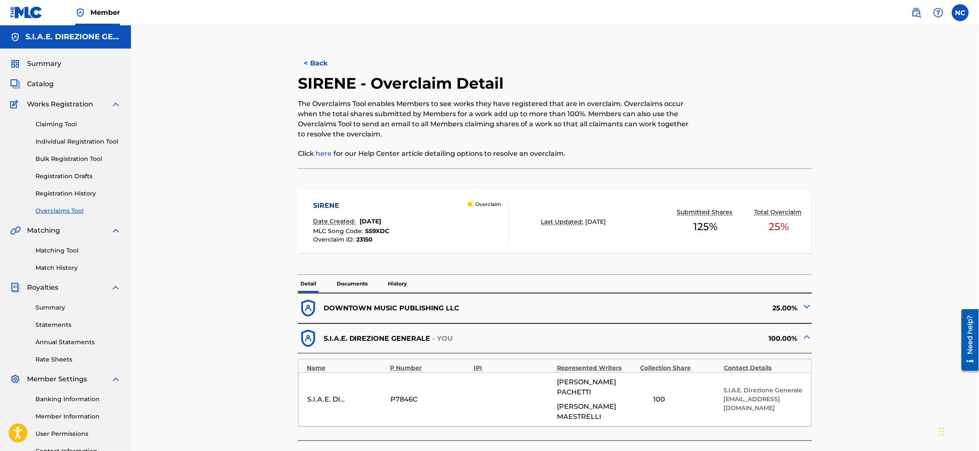
scroll to position [126, 0]
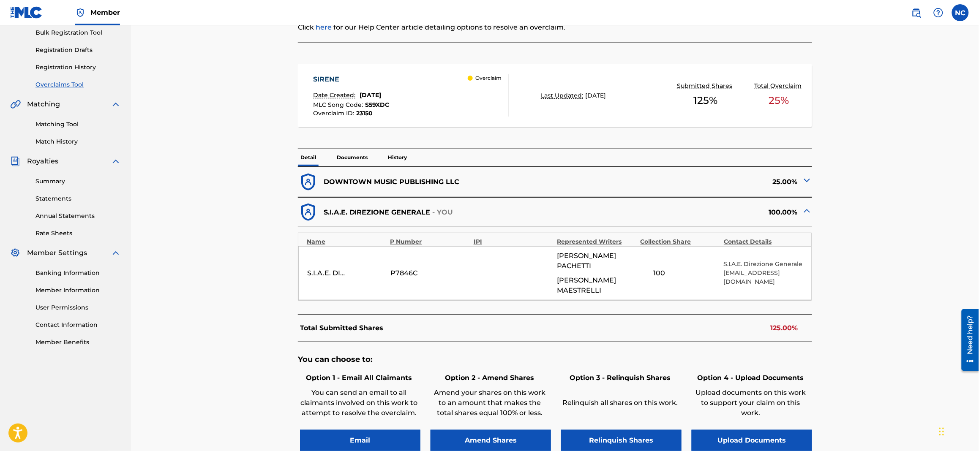
click at [390, 140] on button "Amend Shares" at bounding box center [490, 440] width 120 height 21
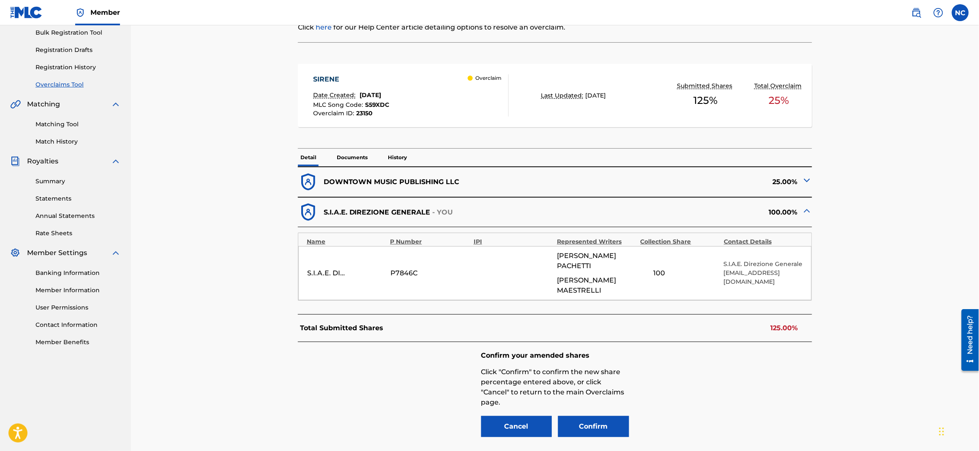
scroll to position [186, 0]
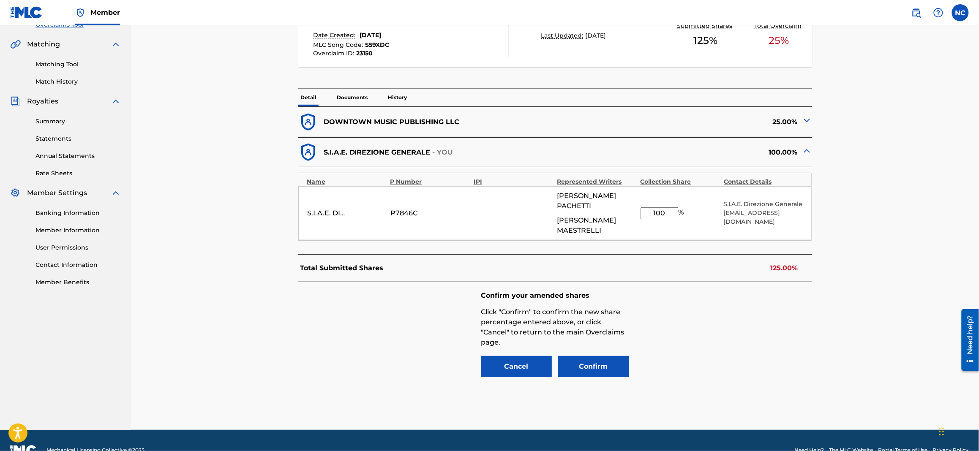
drag, startPoint x: 669, startPoint y: 203, endPoint x: 591, endPoint y: 206, distance: 78.2
click at [390, 140] on div "S.I.A.E. DIREZIONE GENERALE P7846C [PERSON_NAME] [PERSON_NAME] 100 % S.I.A.E. D…" at bounding box center [554, 213] width 513 height 54
type input "75"
click at [390, 140] on button "Confirm" at bounding box center [593, 366] width 71 height 21
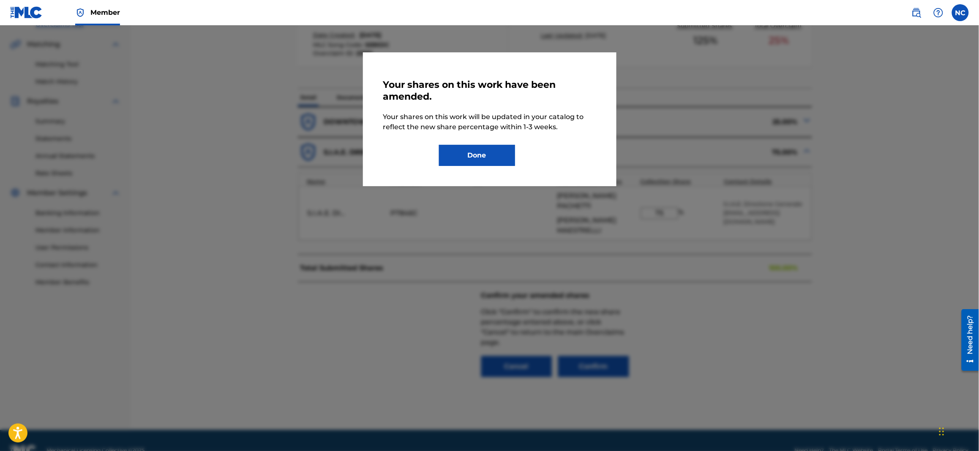
click at [390, 140] on button "Done" at bounding box center [477, 155] width 76 height 21
